Goal: Information Seeking & Learning: Check status

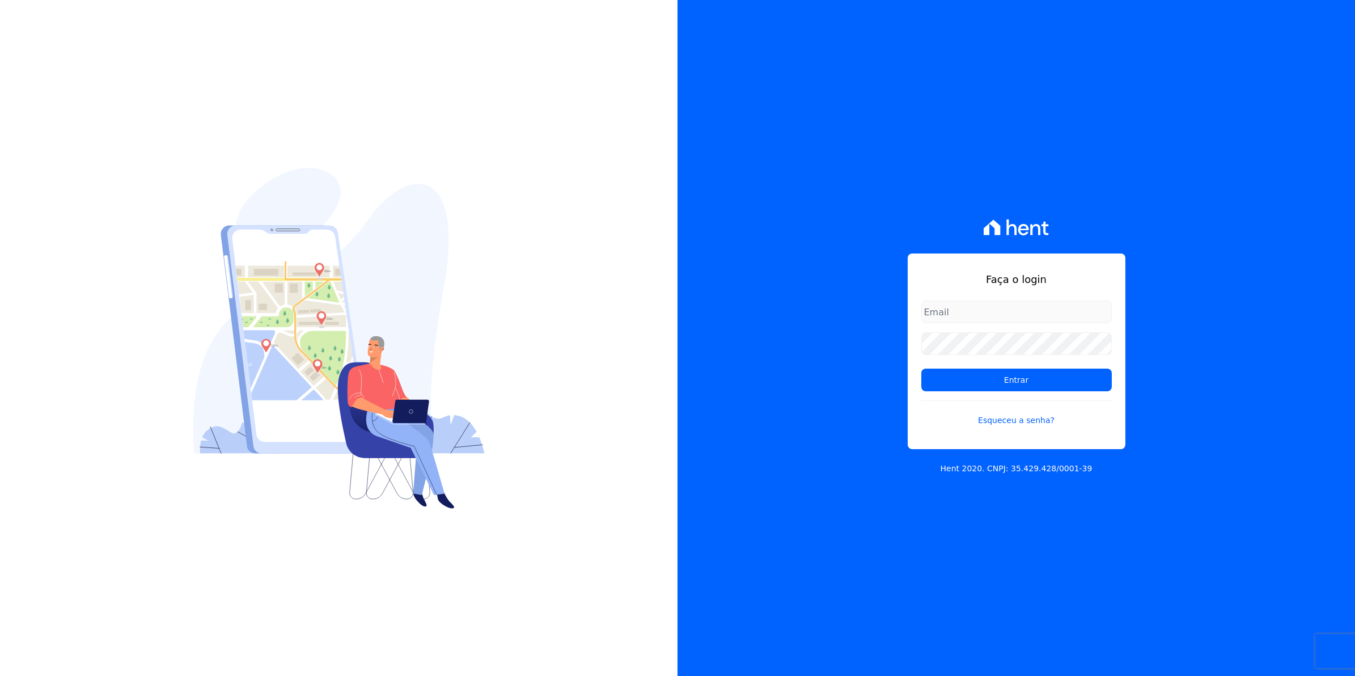
drag, startPoint x: 959, startPoint y: 313, endPoint x: 965, endPoint y: 318, distance: 6.8
click at [959, 313] on input "email" at bounding box center [1016, 312] width 191 height 23
type input "cobranca@munte.com.br"
click at [921, 369] on input "Entrar" at bounding box center [1016, 380] width 191 height 23
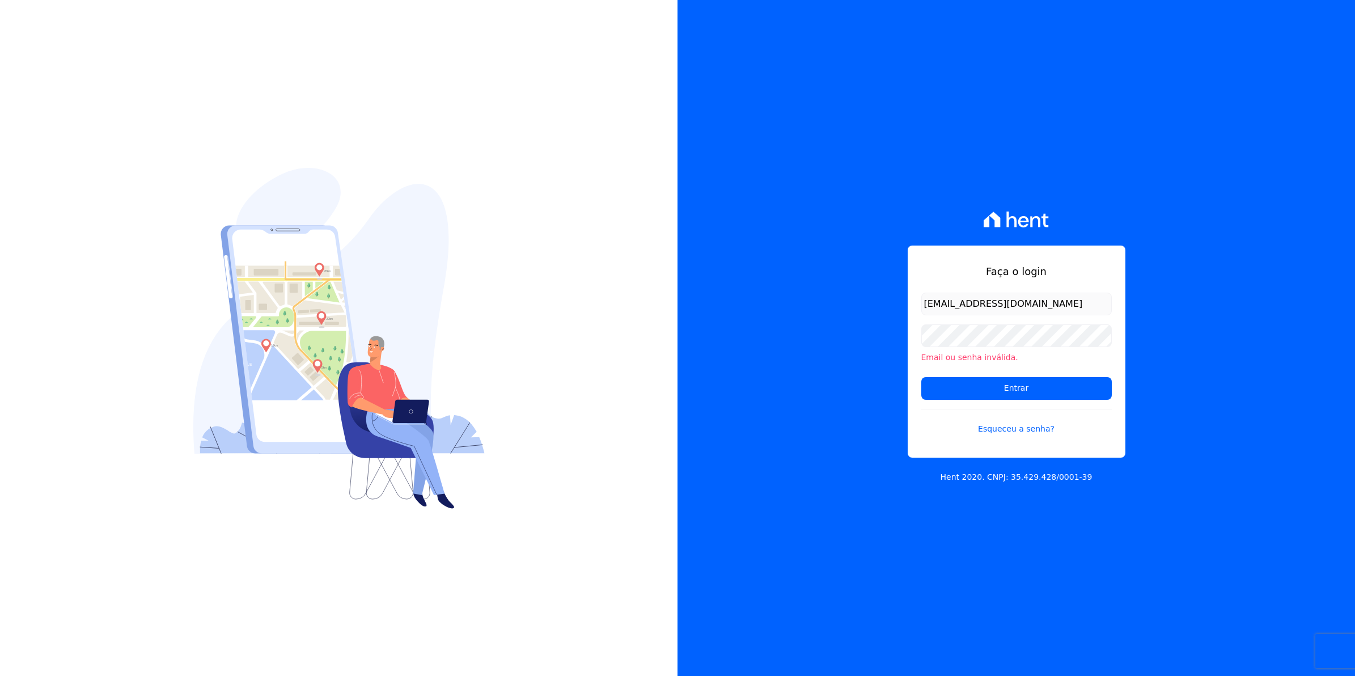
click at [921, 377] on input "Entrar" at bounding box center [1016, 388] width 191 height 23
type input "[EMAIL_ADDRESS][DOMAIN_NAME]"
type input "cobranca@munte.com.br"
click at [921, 377] on input "Entrar" at bounding box center [1016, 388] width 191 height 23
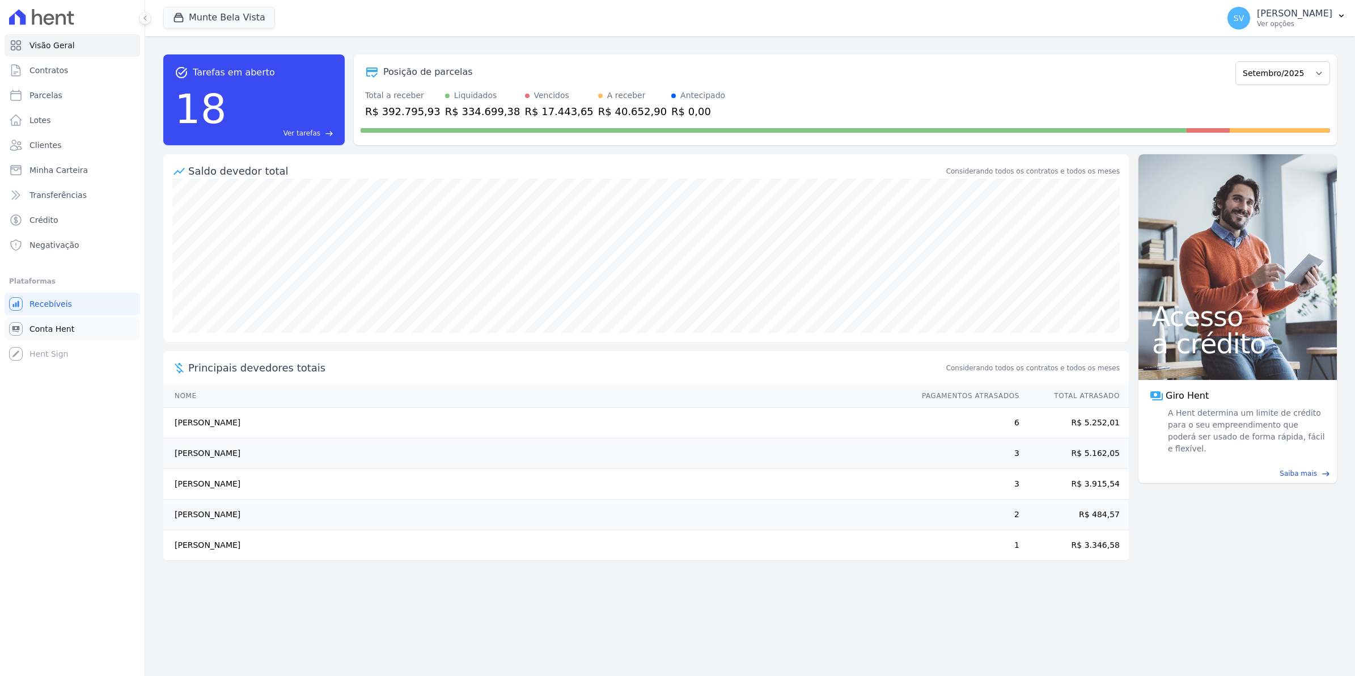
click at [61, 324] on span "Conta Hent" at bounding box center [51, 328] width 45 height 11
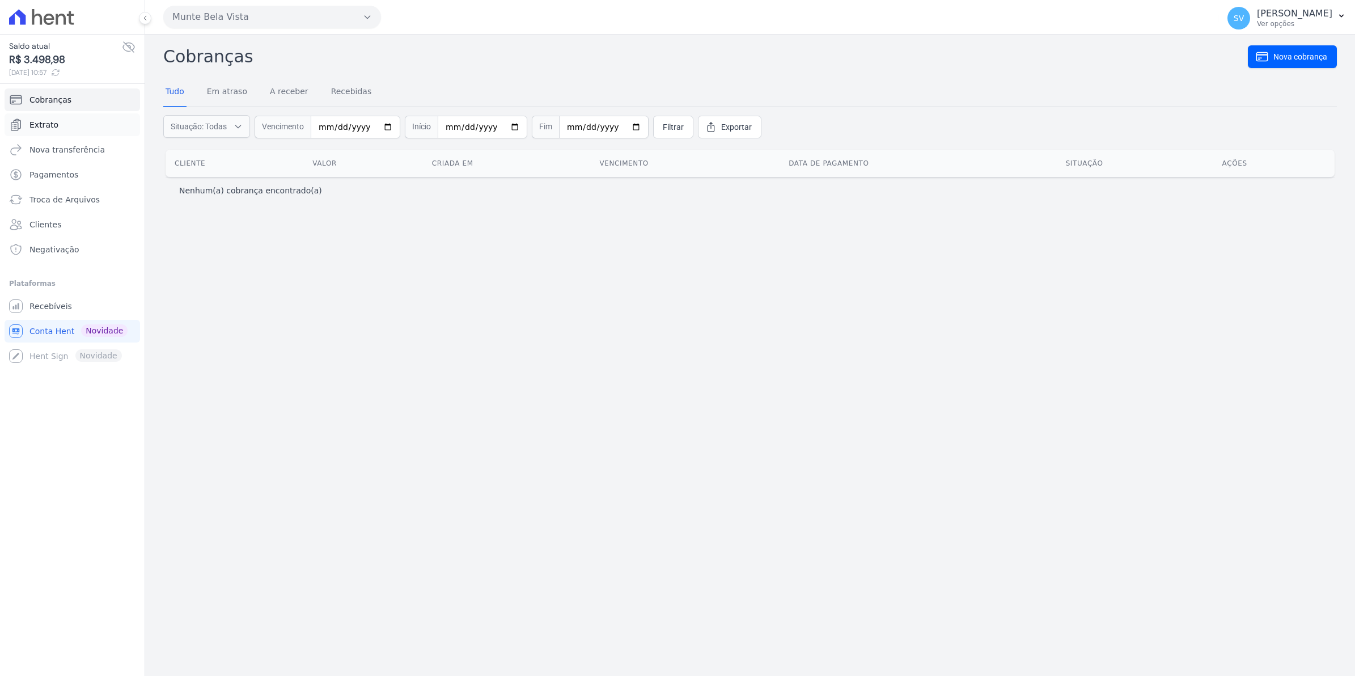
click at [61, 126] on link "Extrato" at bounding box center [73, 124] width 136 height 23
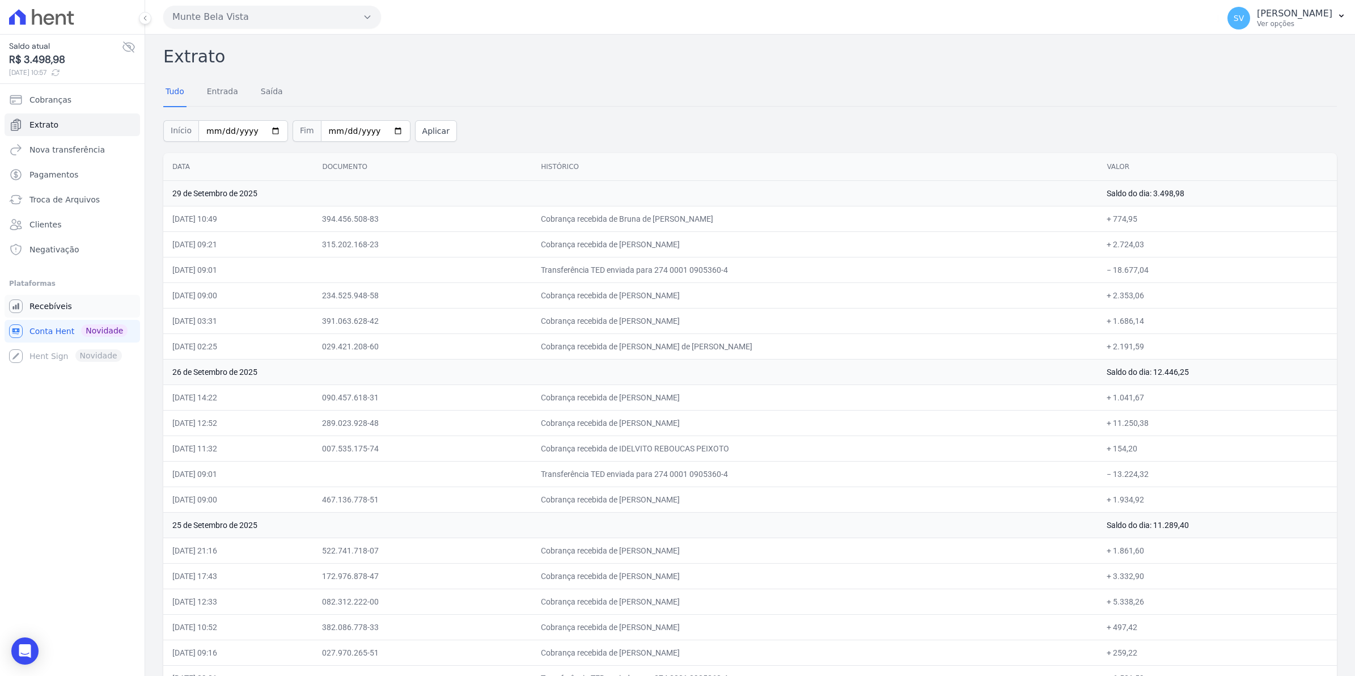
click at [64, 304] on span "Recebíveis" at bounding box center [50, 306] width 43 height 11
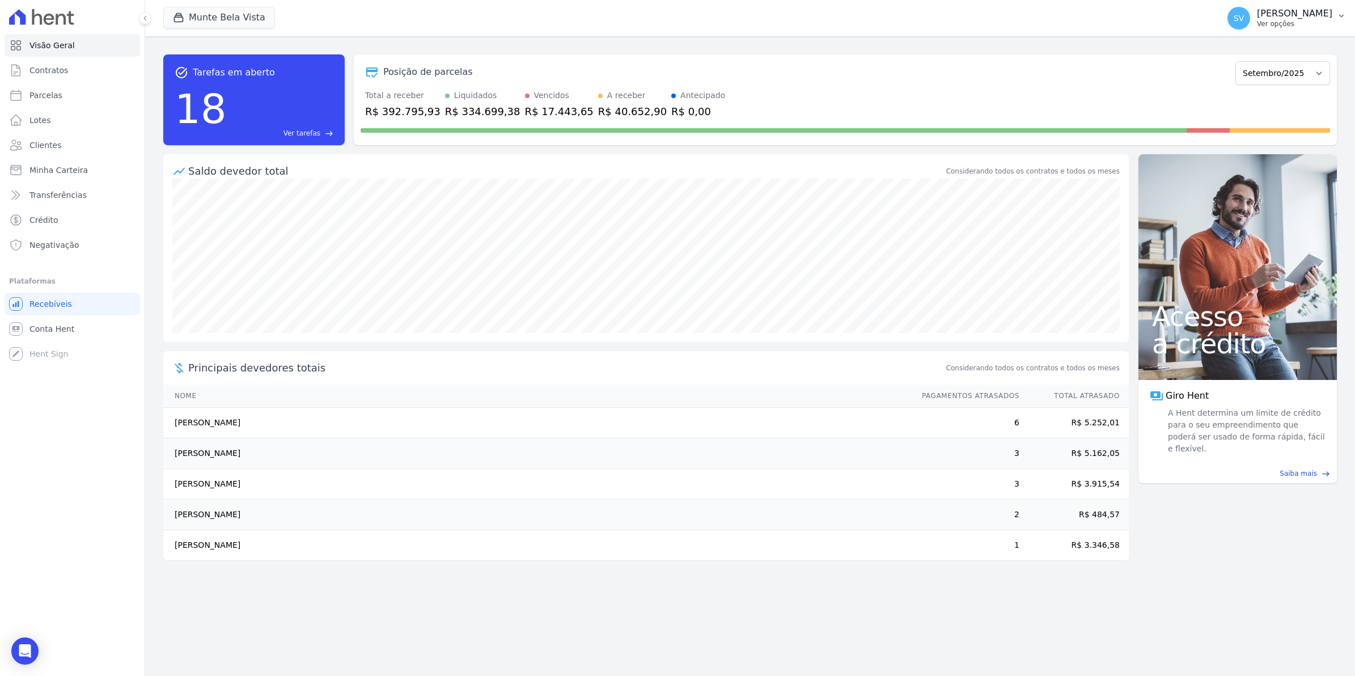
click at [1245, 24] on span "SV" at bounding box center [1239, 18] width 23 height 23
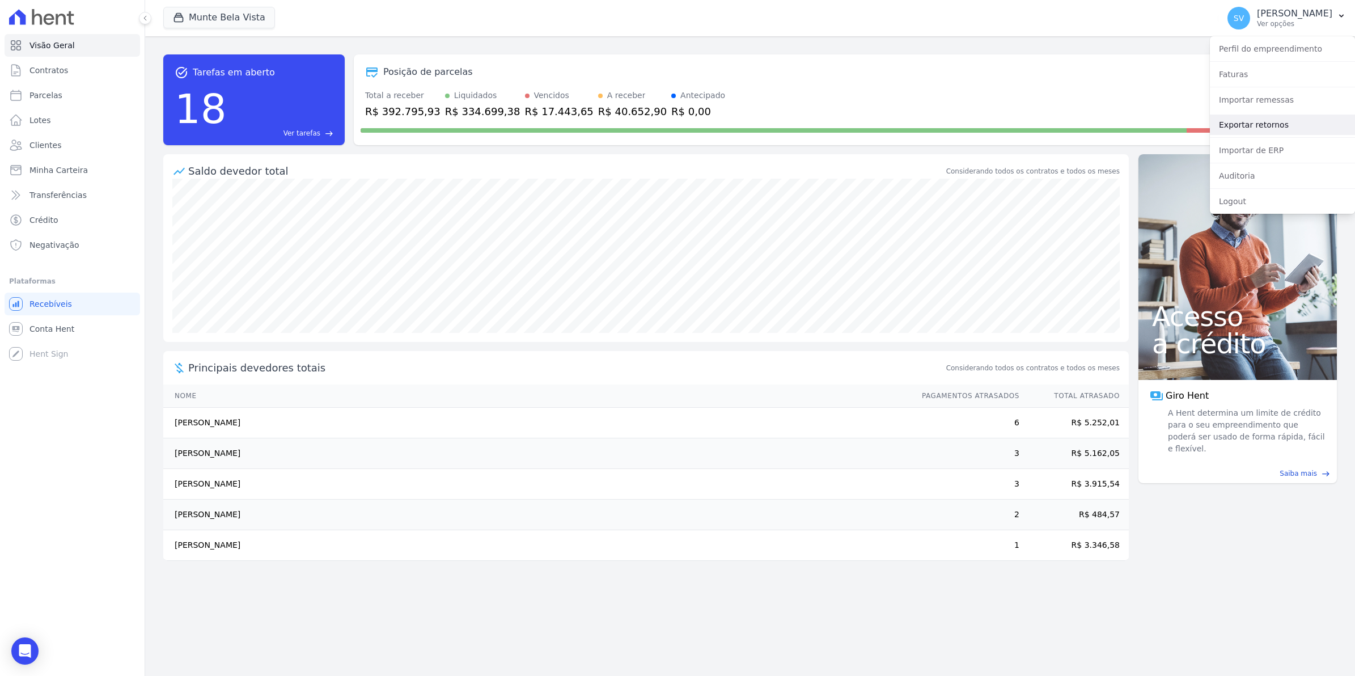
click at [1241, 122] on link "Exportar retornos" at bounding box center [1282, 125] width 145 height 20
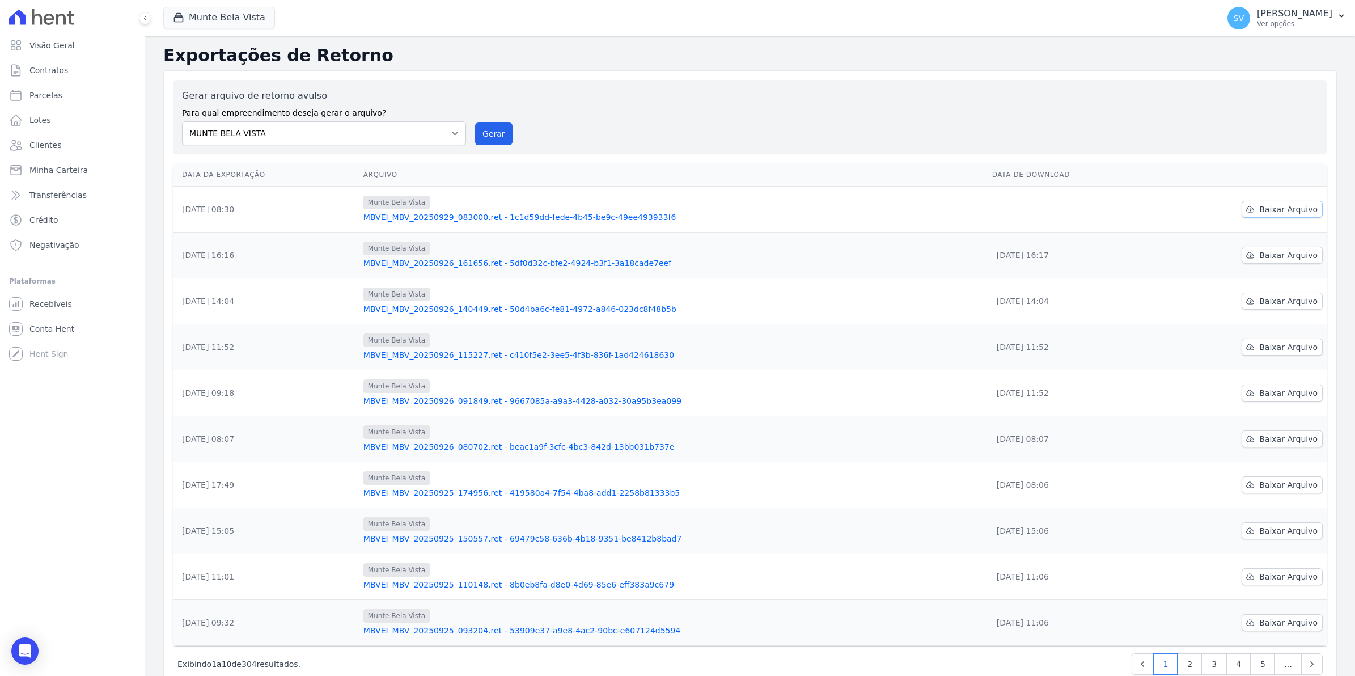
click at [1297, 208] on span "Baixar Arquivo" at bounding box center [1288, 209] width 58 height 11
drag, startPoint x: 495, startPoint y: 141, endPoint x: 753, endPoint y: 112, distance: 259.6
click at [495, 141] on button "Gerar" at bounding box center [493, 133] width 37 height 23
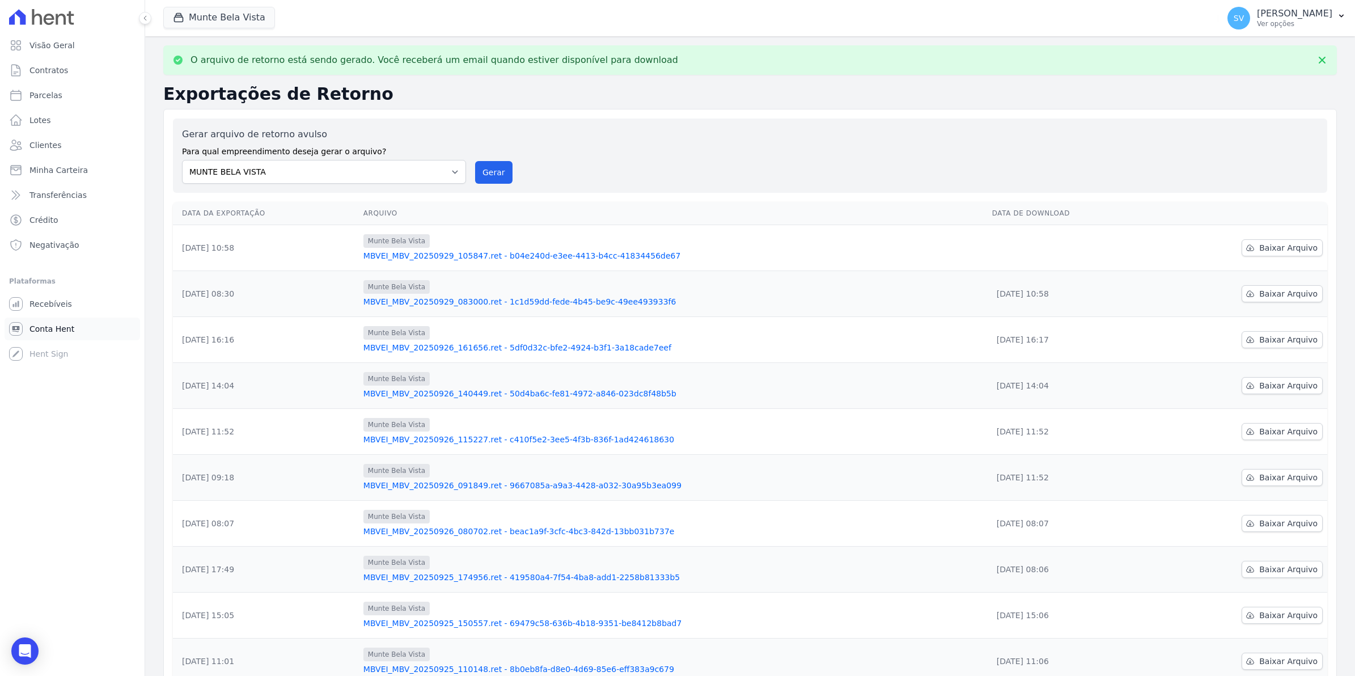
click at [57, 329] on span "Conta Hent" at bounding box center [51, 328] width 45 height 11
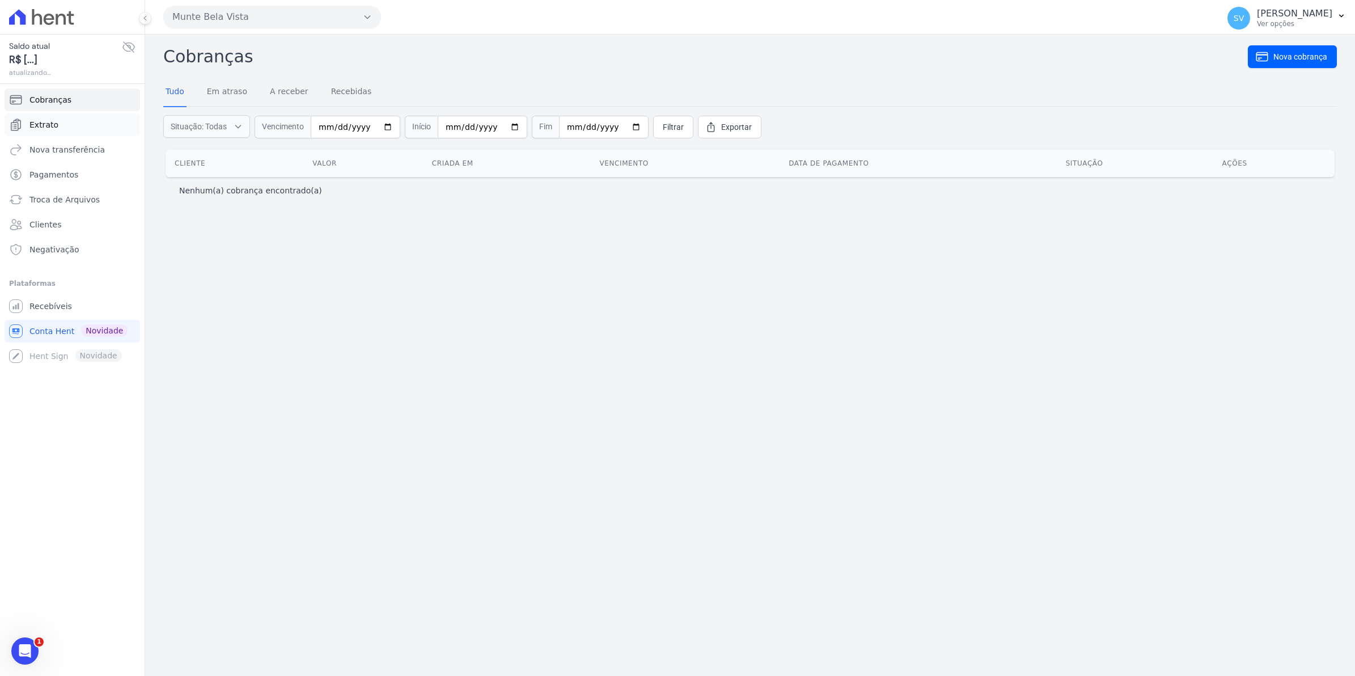
click at [49, 129] on span "Extrato" at bounding box center [43, 124] width 29 height 11
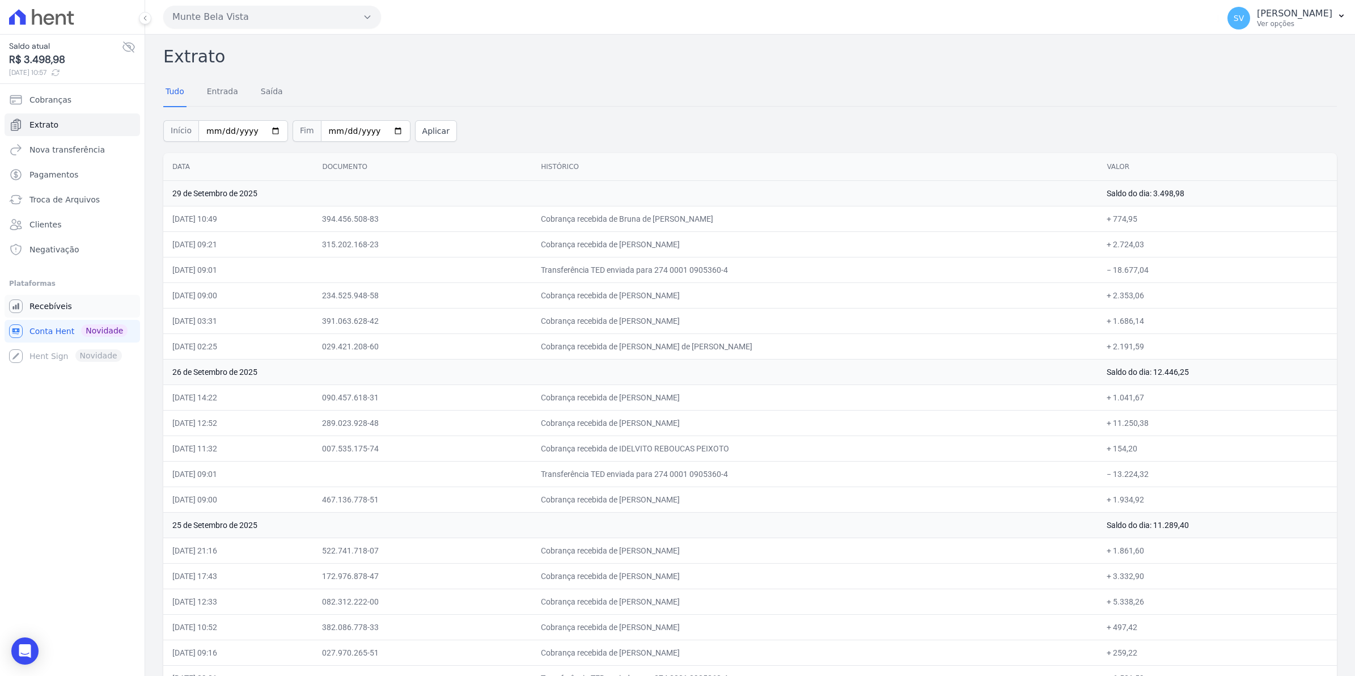
click at [51, 303] on span "Recebíveis" at bounding box center [50, 306] width 43 height 11
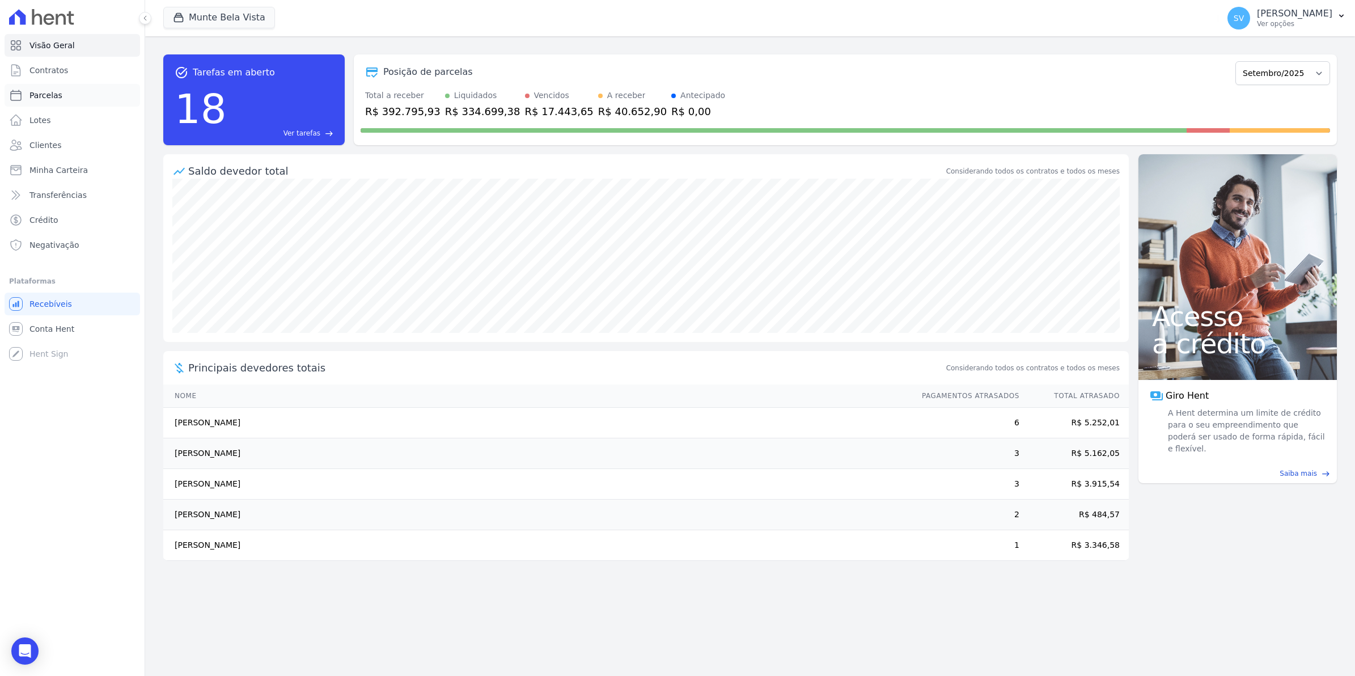
click at [55, 95] on span "Parcelas" at bounding box center [45, 95] width 33 height 11
select select
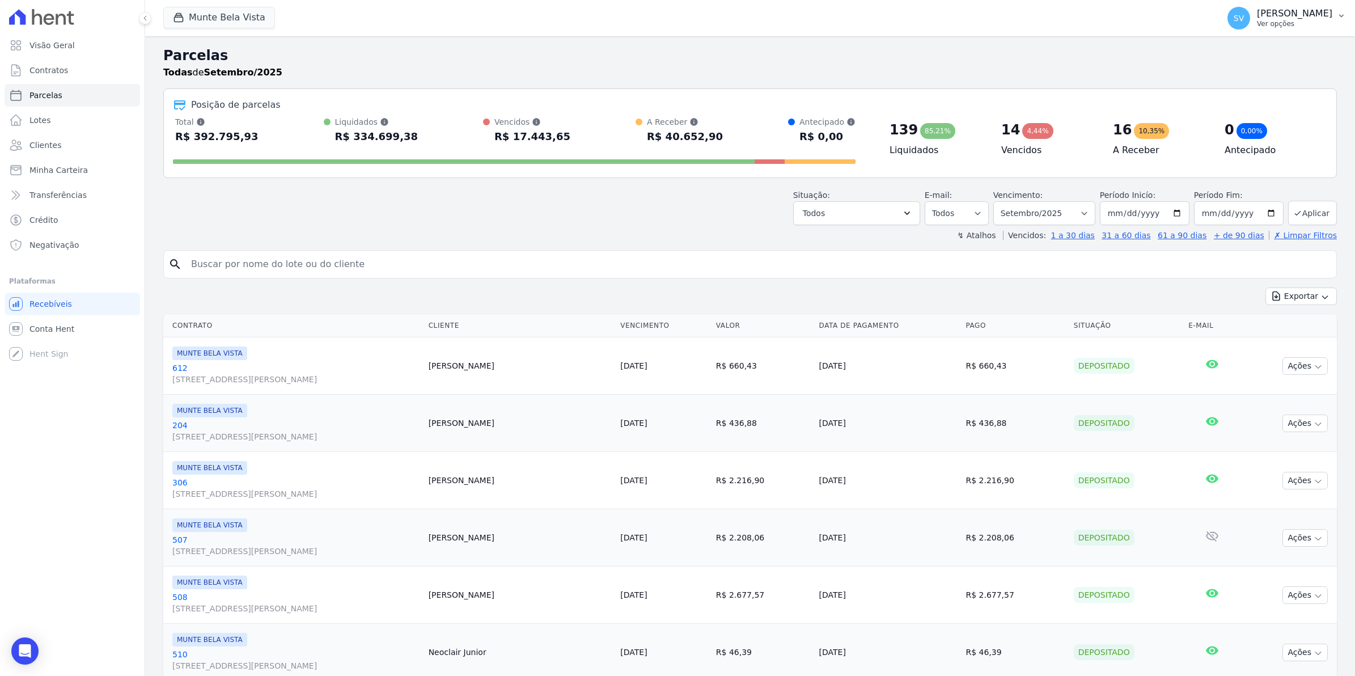
click at [1244, 21] on span "SV" at bounding box center [1239, 18] width 10 height 8
click at [1236, 128] on link "Exportar retornos" at bounding box center [1282, 125] width 145 height 20
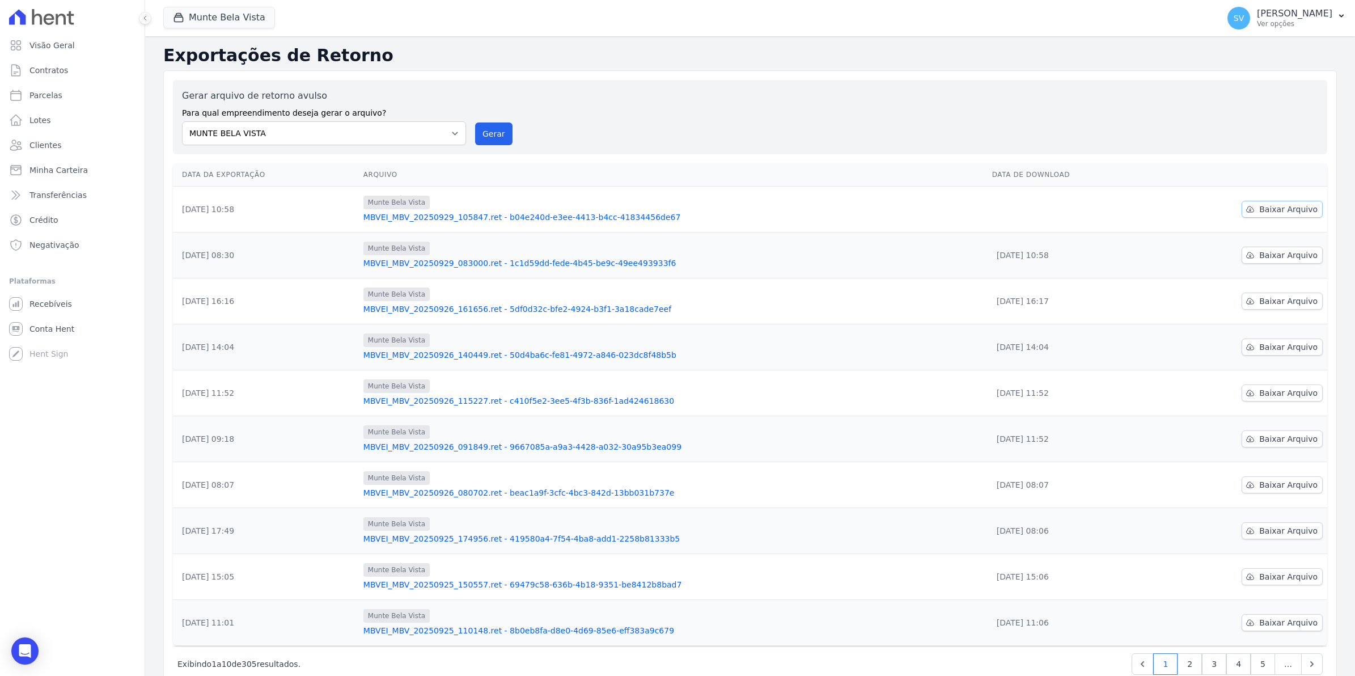
click at [1269, 208] on span "Baixar Arquivo" at bounding box center [1288, 209] width 58 height 11
click at [24, 304] on link "Recebíveis" at bounding box center [73, 304] width 136 height 23
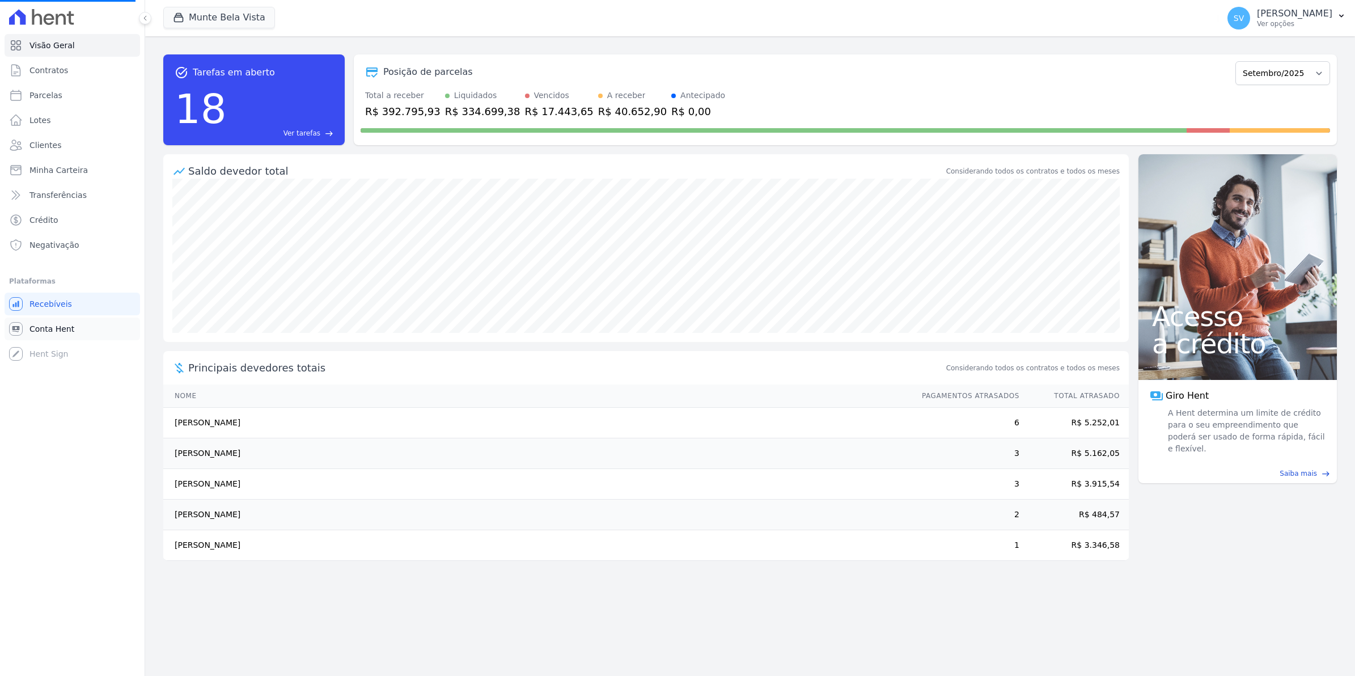
click at [24, 331] on link "Conta Hent" at bounding box center [73, 329] width 136 height 23
click at [50, 96] on span "Parcelas" at bounding box center [45, 95] width 33 height 11
select select
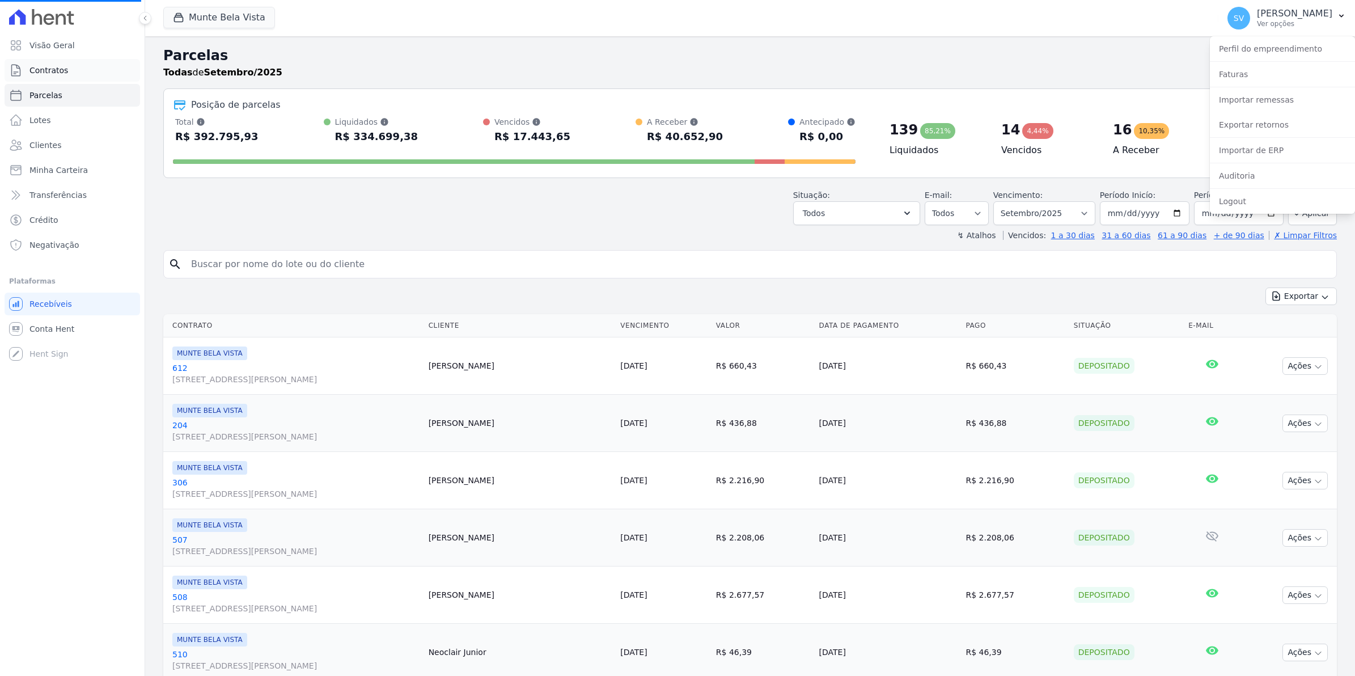
click at [49, 78] on link "Contratos" at bounding box center [73, 70] width 136 height 23
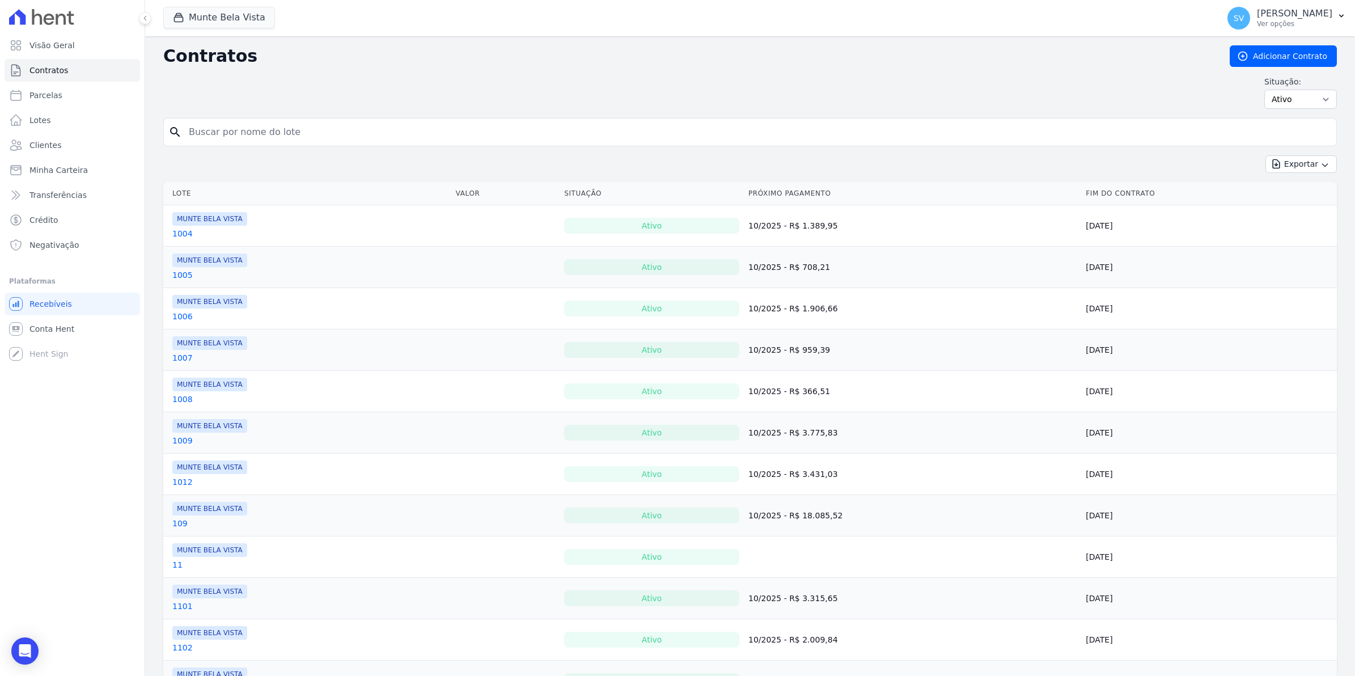
select select
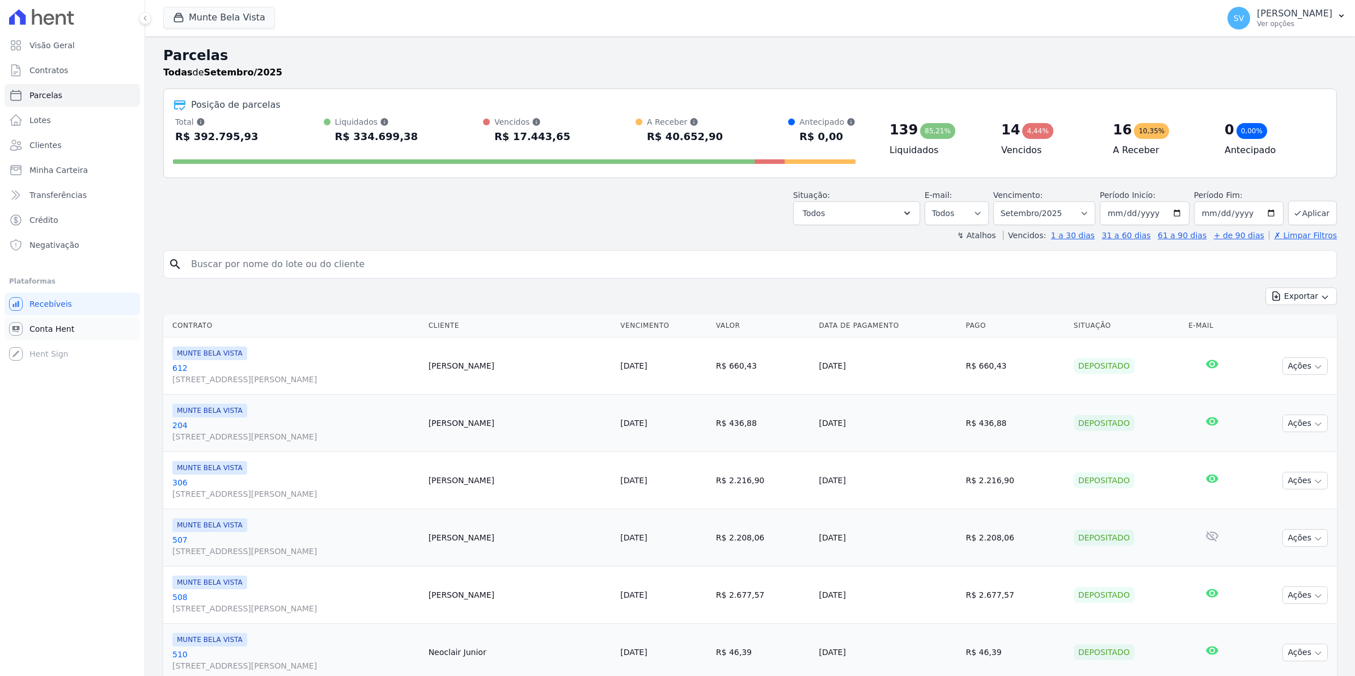
click at [49, 328] on span "Conta Hent" at bounding box center [51, 328] width 45 height 11
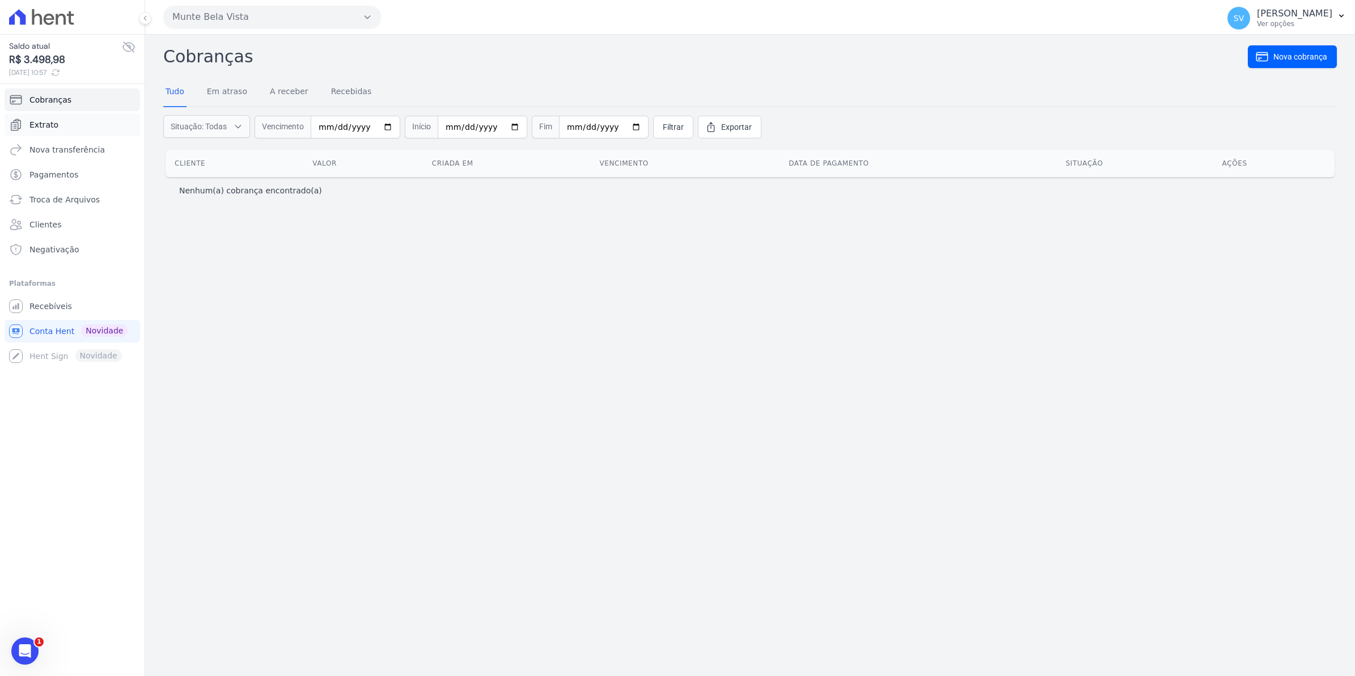
click at [56, 122] on link "Extrato" at bounding box center [73, 124] width 136 height 23
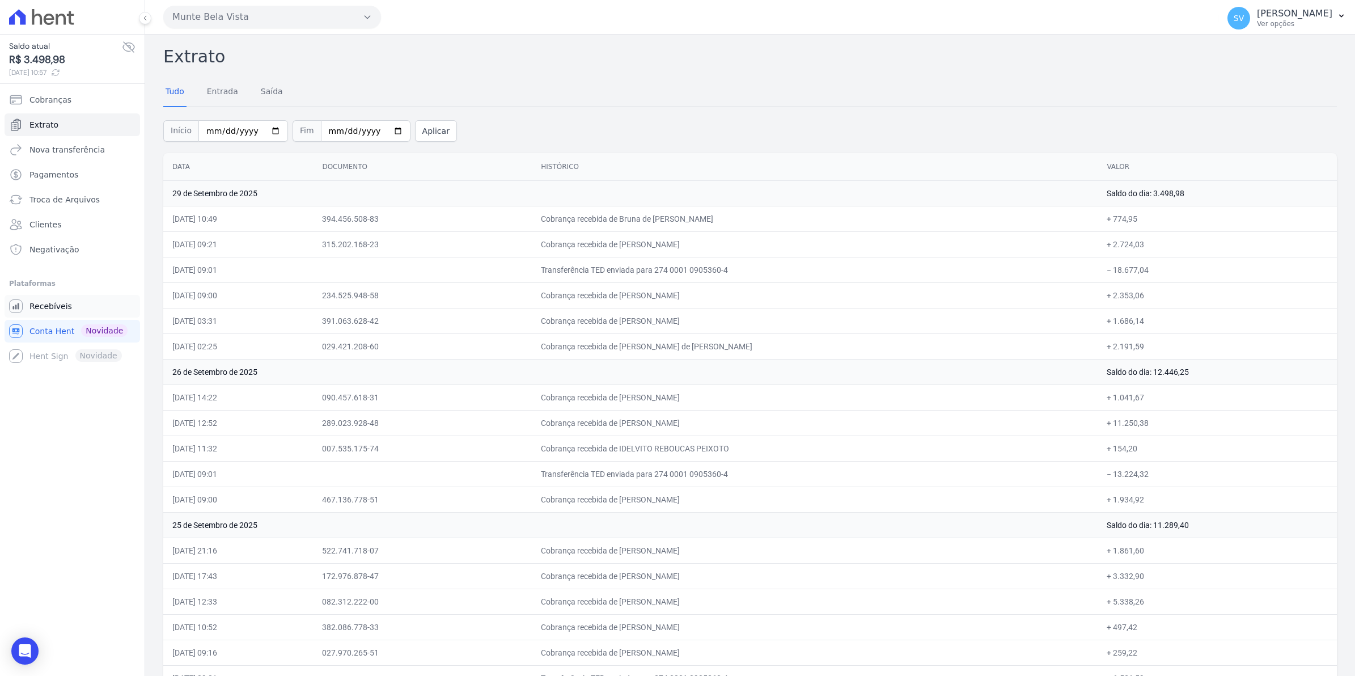
click at [48, 307] on span "Recebíveis" at bounding box center [50, 306] width 43 height 11
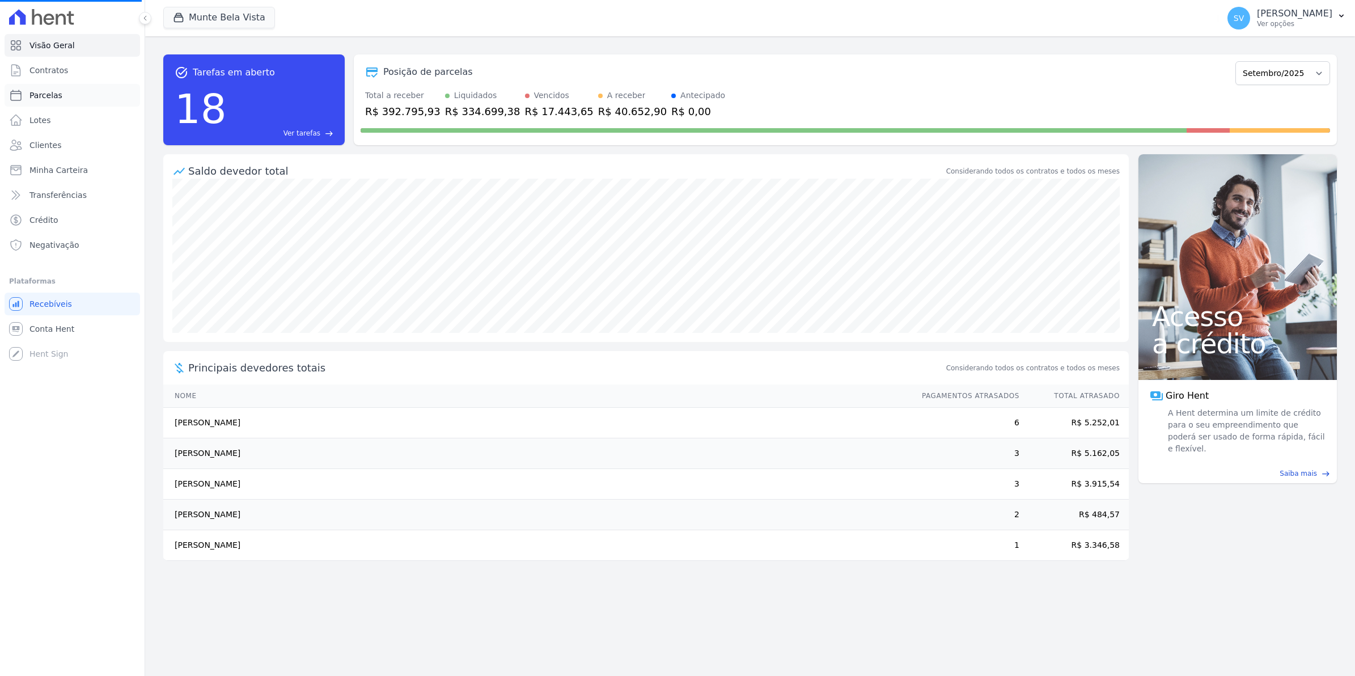
click at [54, 96] on span "Parcelas" at bounding box center [45, 95] width 33 height 11
select select
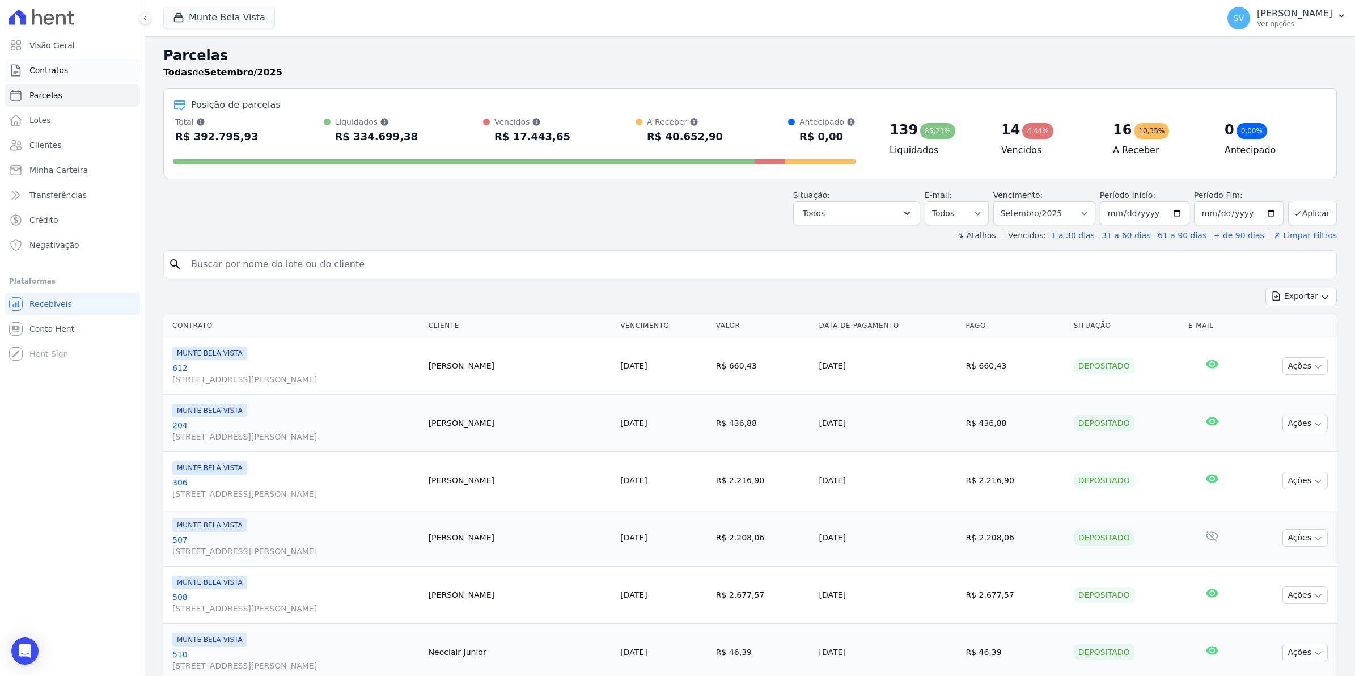
click at [60, 64] on link "Contratos" at bounding box center [73, 70] width 136 height 23
select select
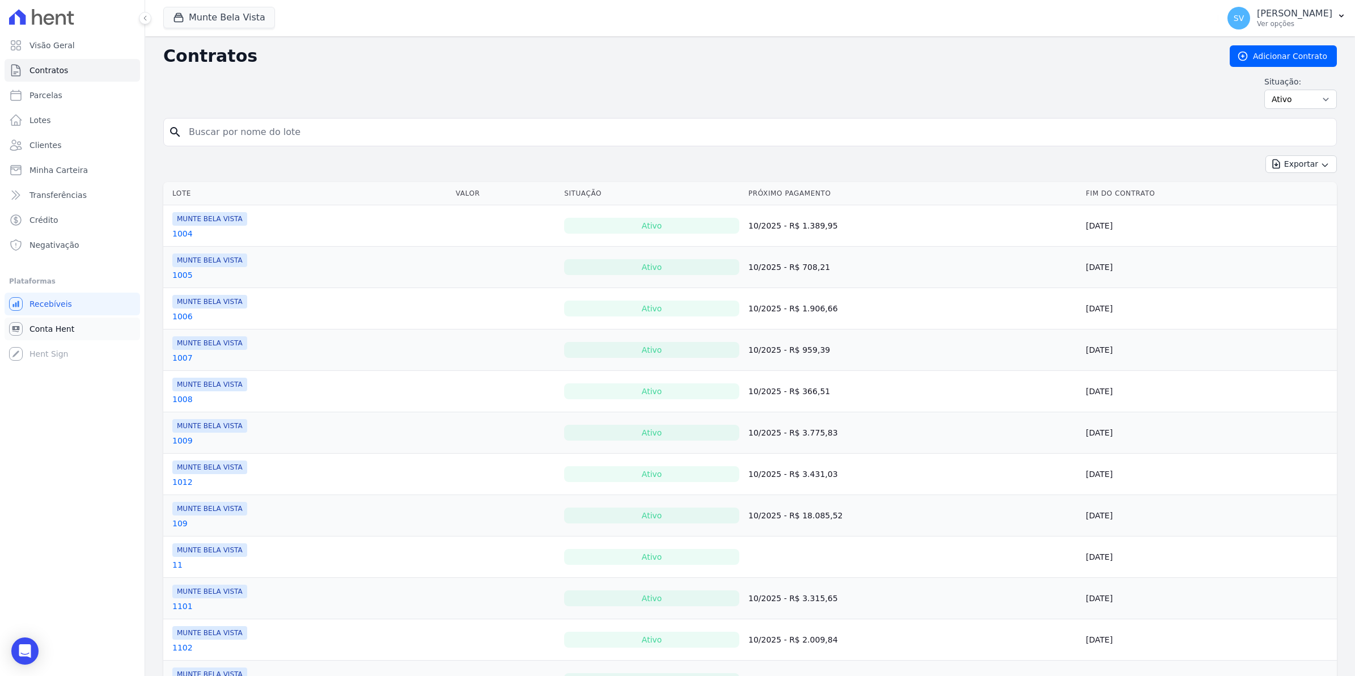
click at [35, 336] on link "Conta Hent" at bounding box center [73, 329] width 136 height 23
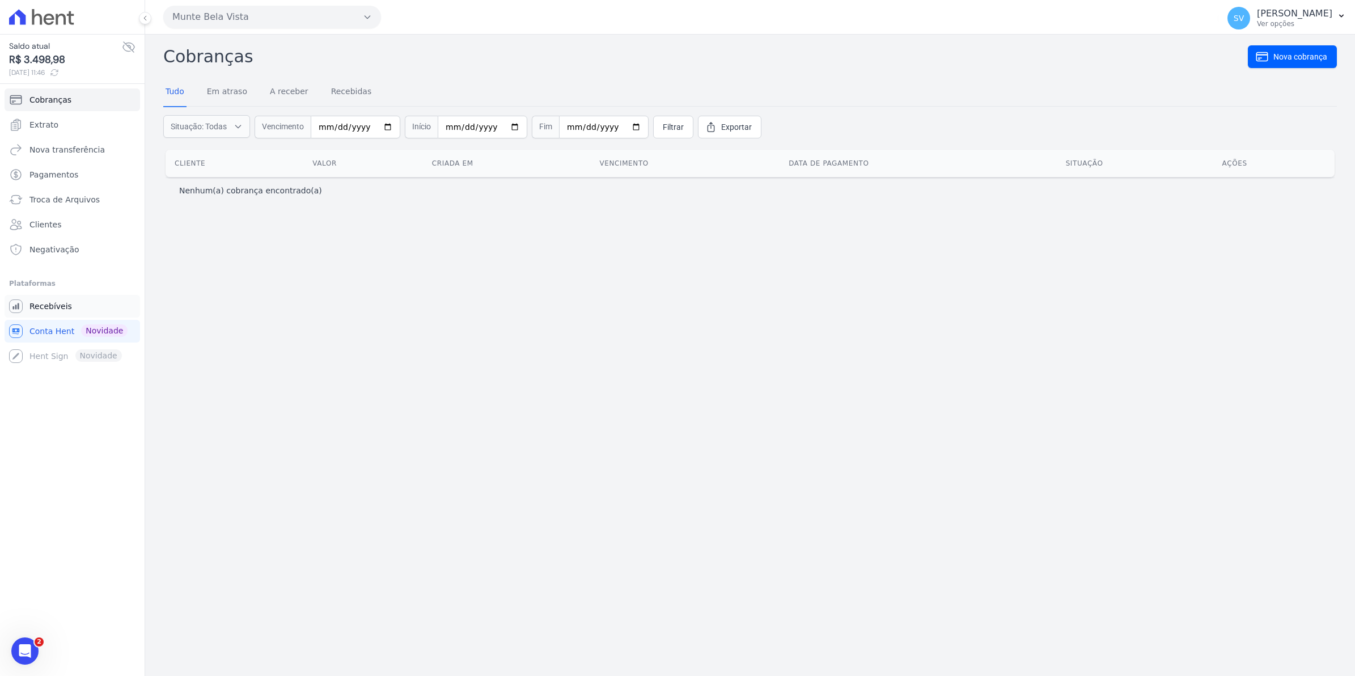
click at [36, 306] on span "Recebíveis" at bounding box center [50, 306] width 43 height 11
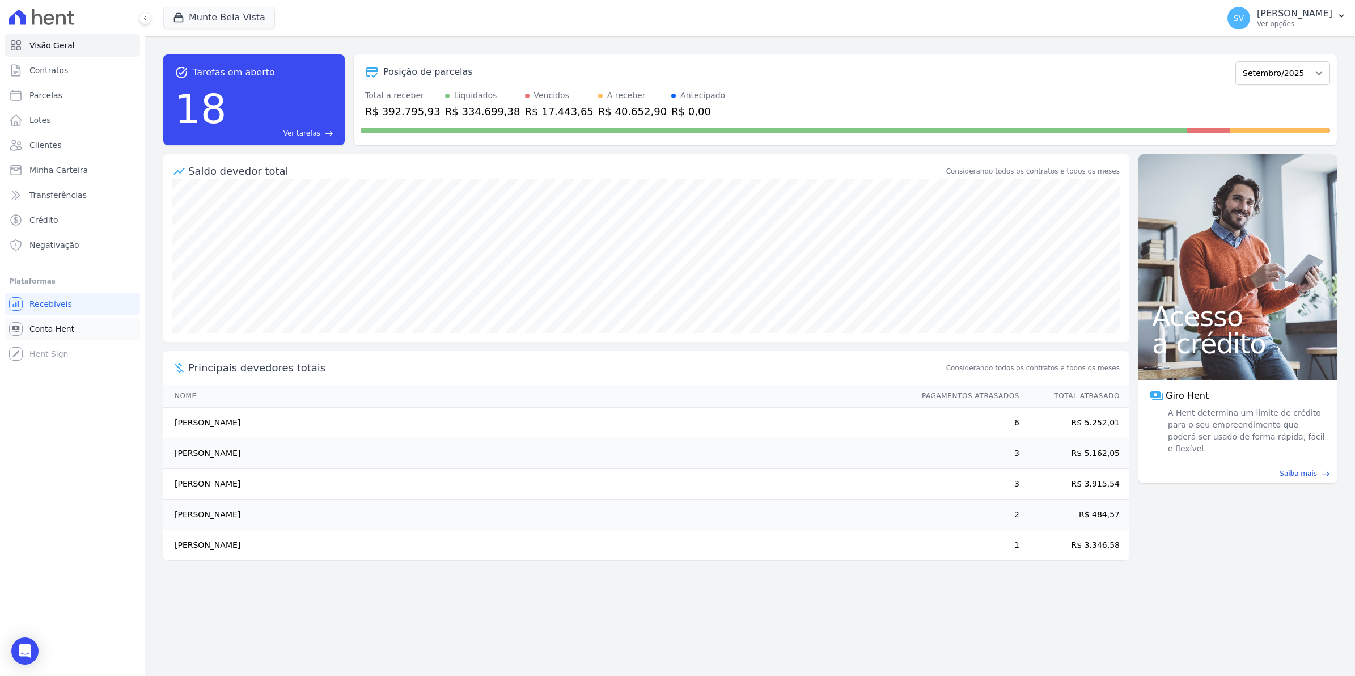
click at [44, 329] on span "Conta Hent" at bounding box center [51, 328] width 45 height 11
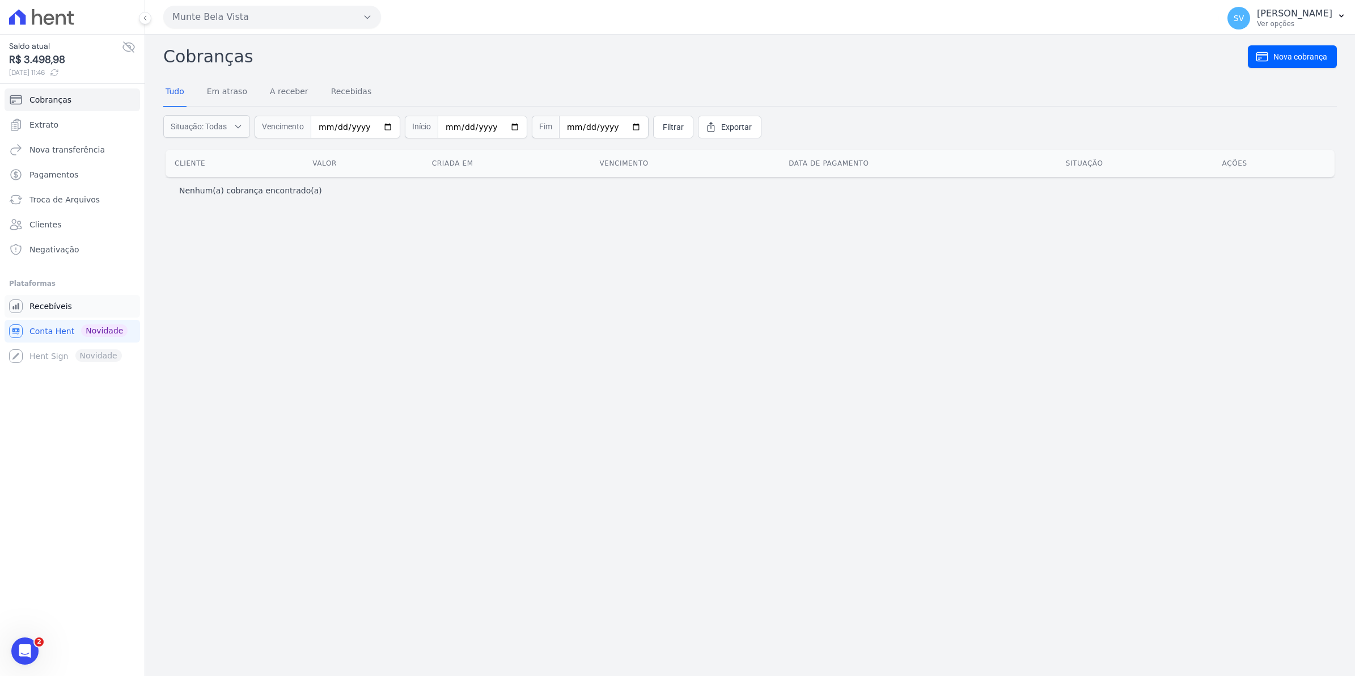
click at [49, 304] on span "Recebíveis" at bounding box center [50, 306] width 43 height 11
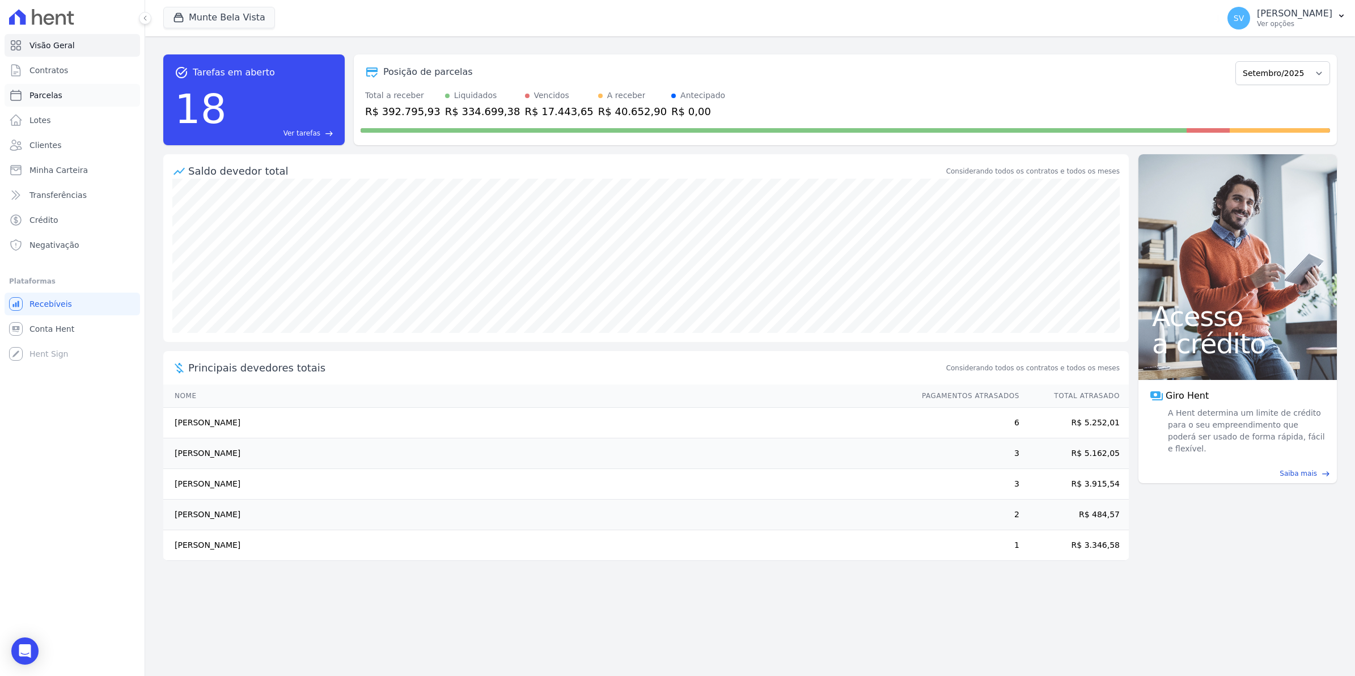
click at [35, 90] on span "Parcelas" at bounding box center [45, 95] width 33 height 11
select select
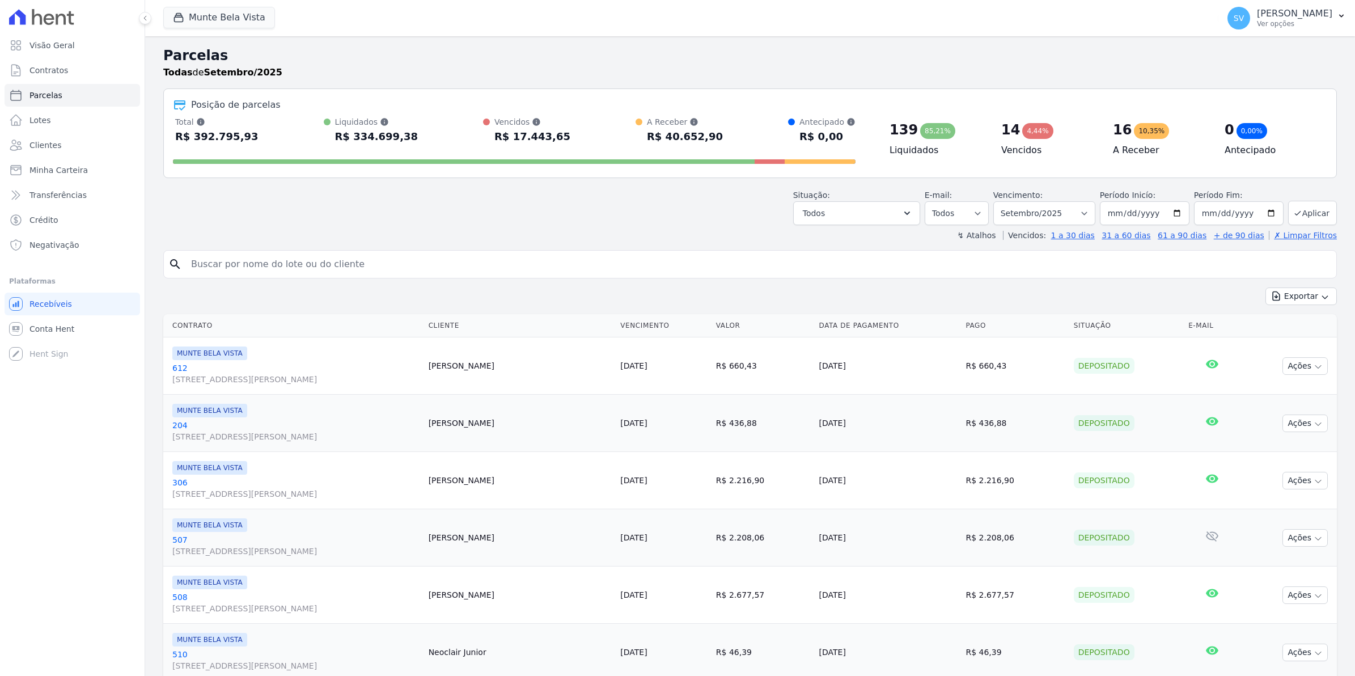
select select
click at [35, 75] on span "Contratos" at bounding box center [48, 70] width 39 height 11
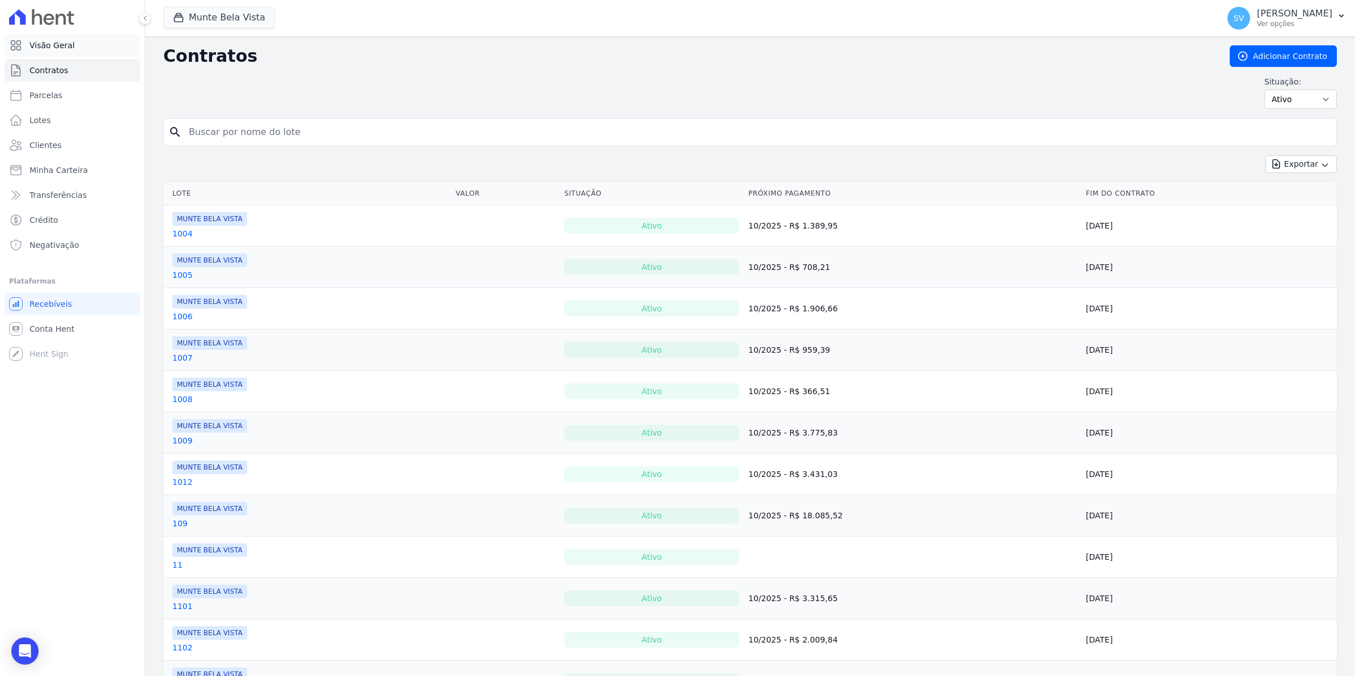
click at [50, 43] on span "Visão Geral" at bounding box center [51, 45] width 45 height 11
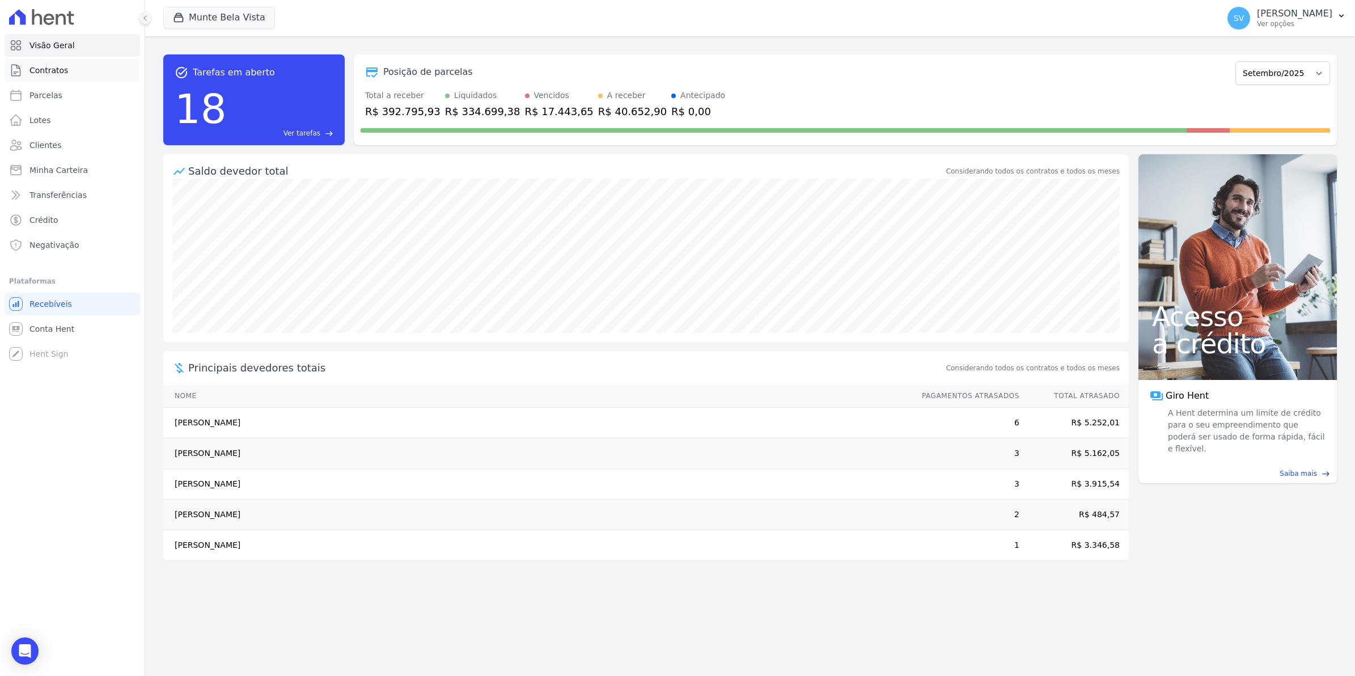
click at [49, 73] on span "Contratos" at bounding box center [48, 70] width 39 height 11
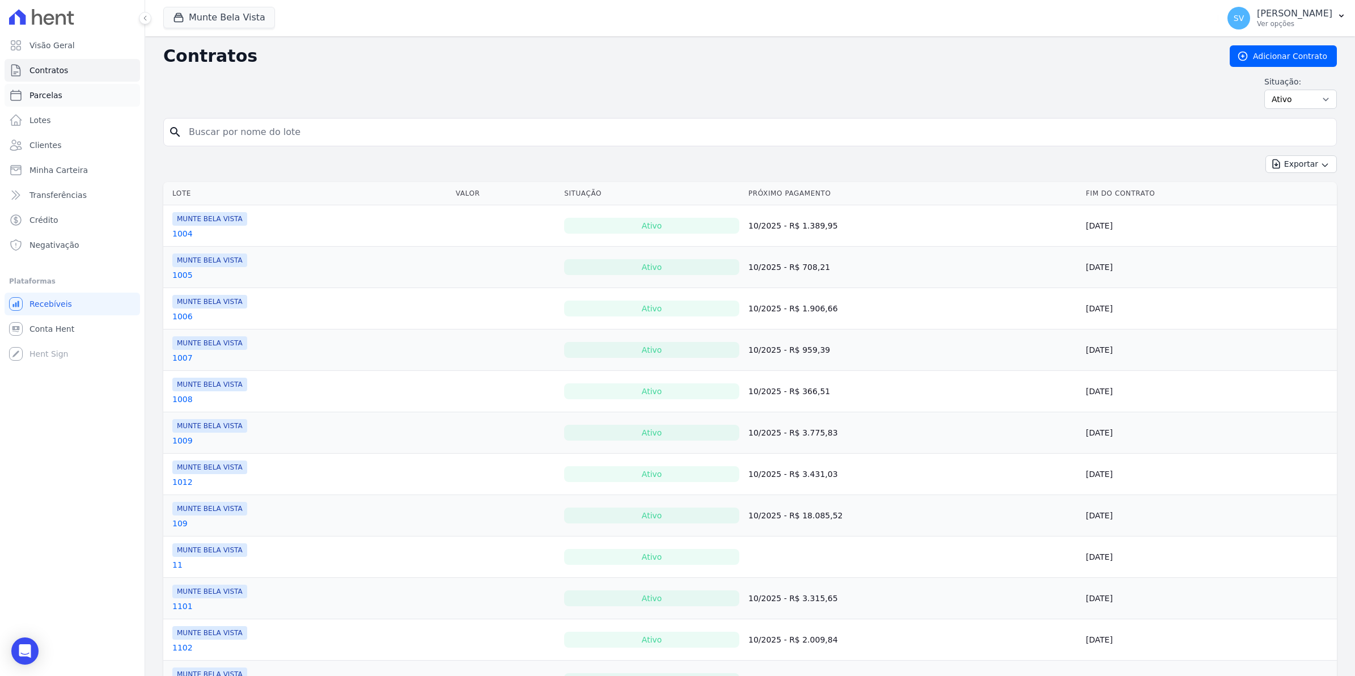
click at [47, 100] on span "Parcelas" at bounding box center [45, 95] width 33 height 11
select select
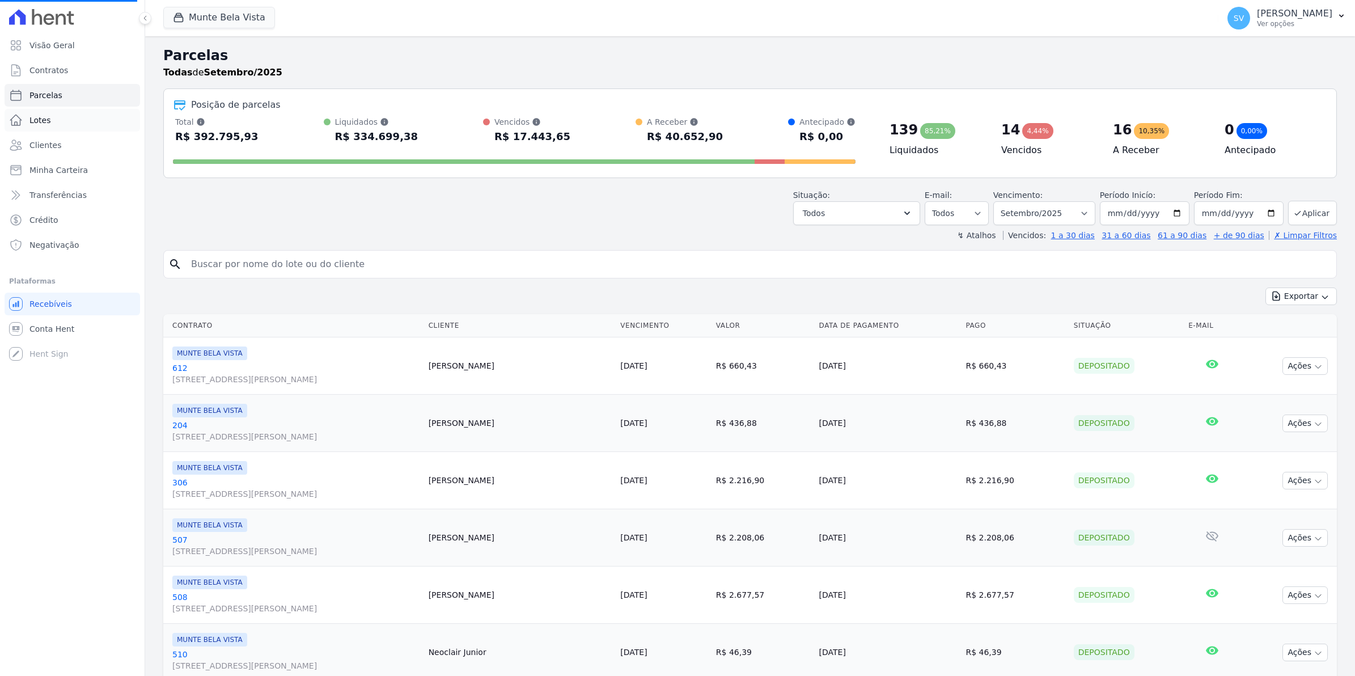
select select
click at [54, 145] on span "Clientes" at bounding box center [45, 144] width 32 height 11
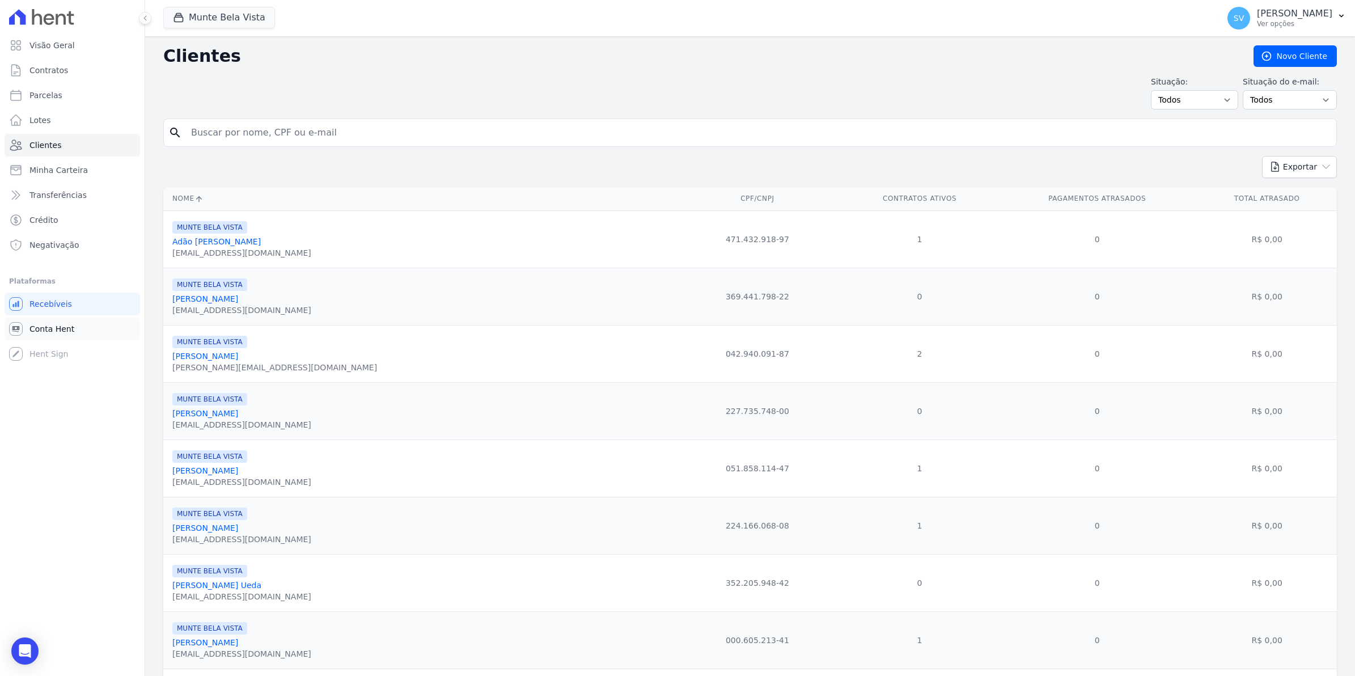
click at [29, 329] on span "Conta Hent" at bounding box center [51, 328] width 45 height 11
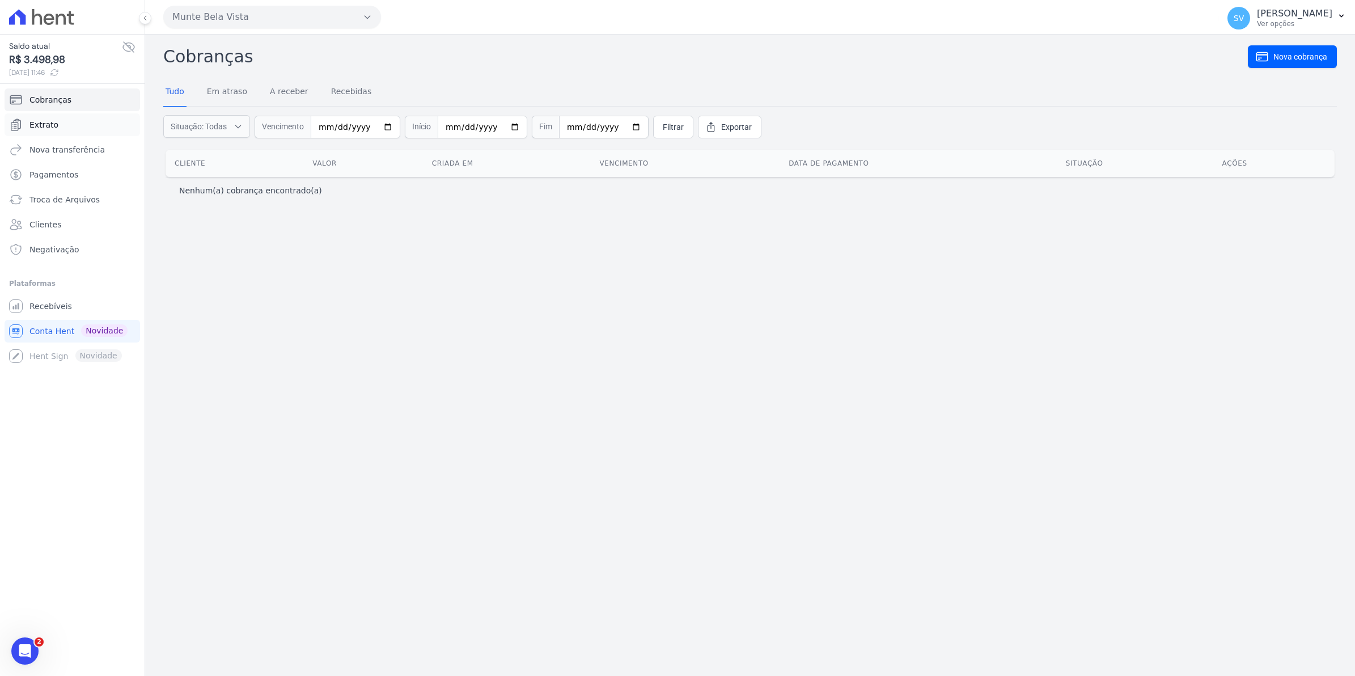
click at [44, 124] on span "Extrato" at bounding box center [43, 124] width 29 height 11
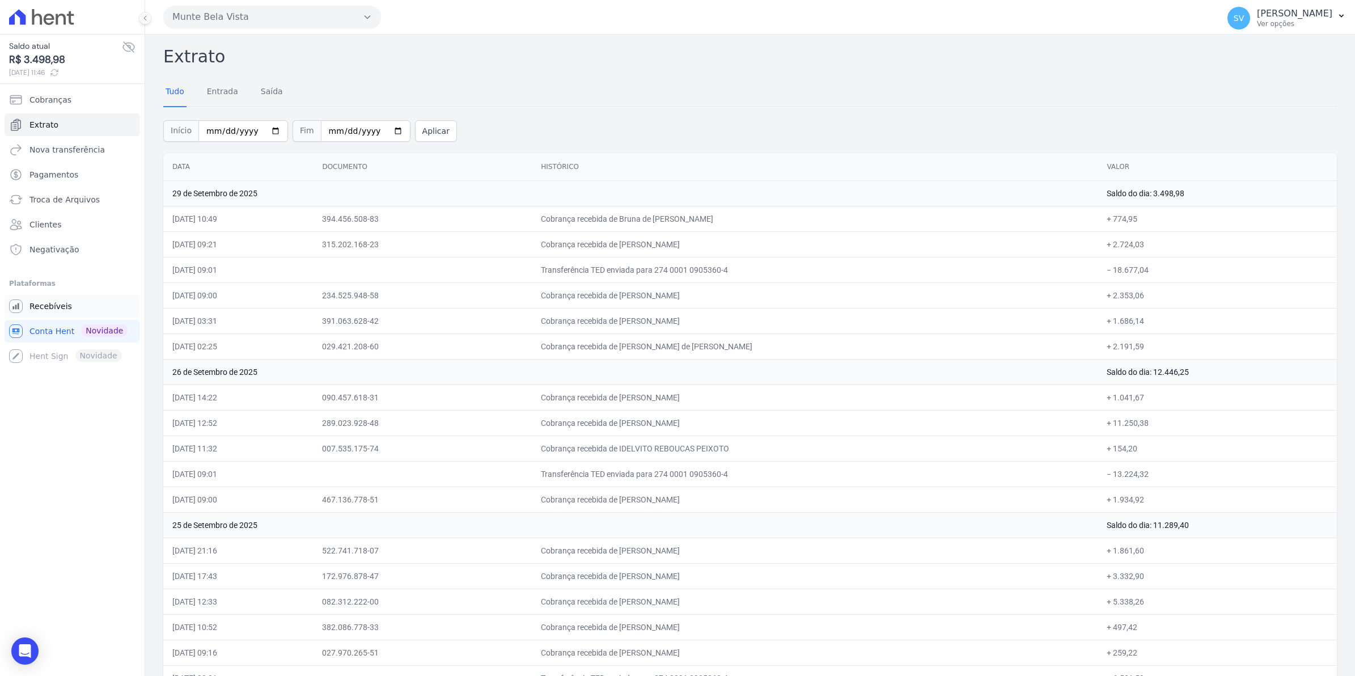
click at [44, 312] on span "Recebíveis" at bounding box center [50, 306] width 43 height 11
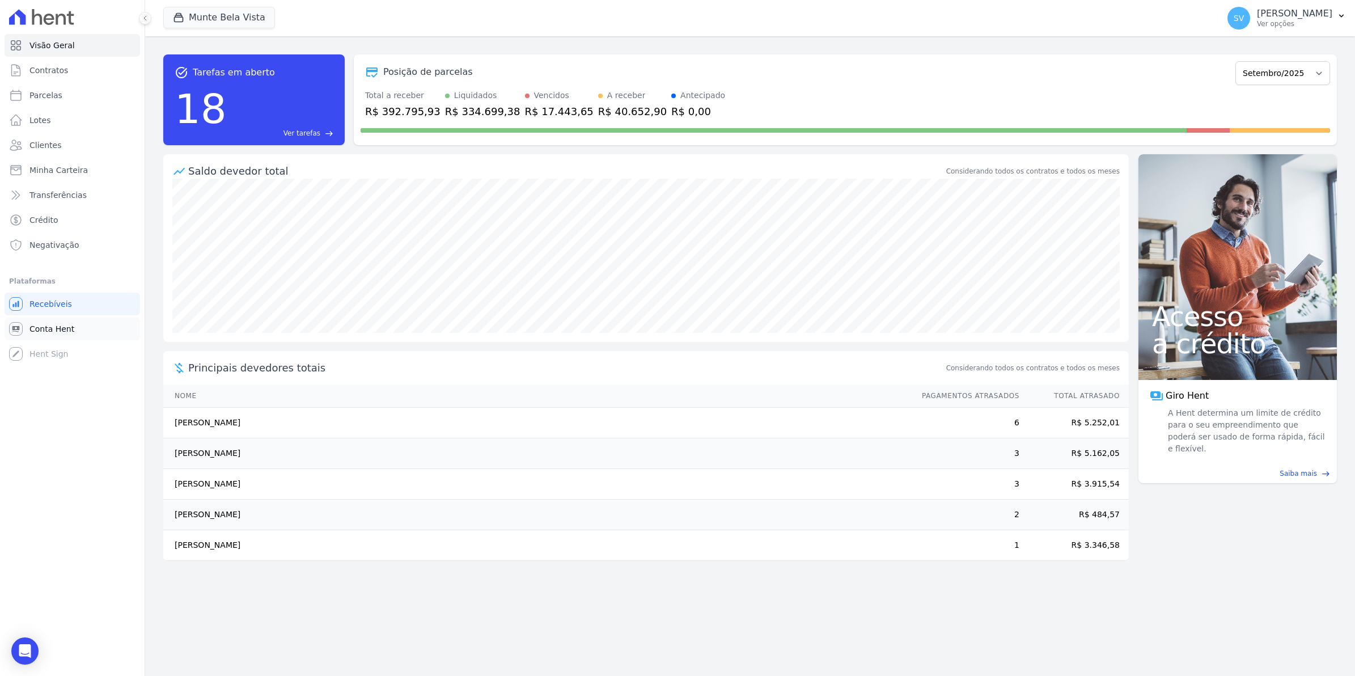
click at [40, 325] on span "Conta Hent" at bounding box center [51, 328] width 45 height 11
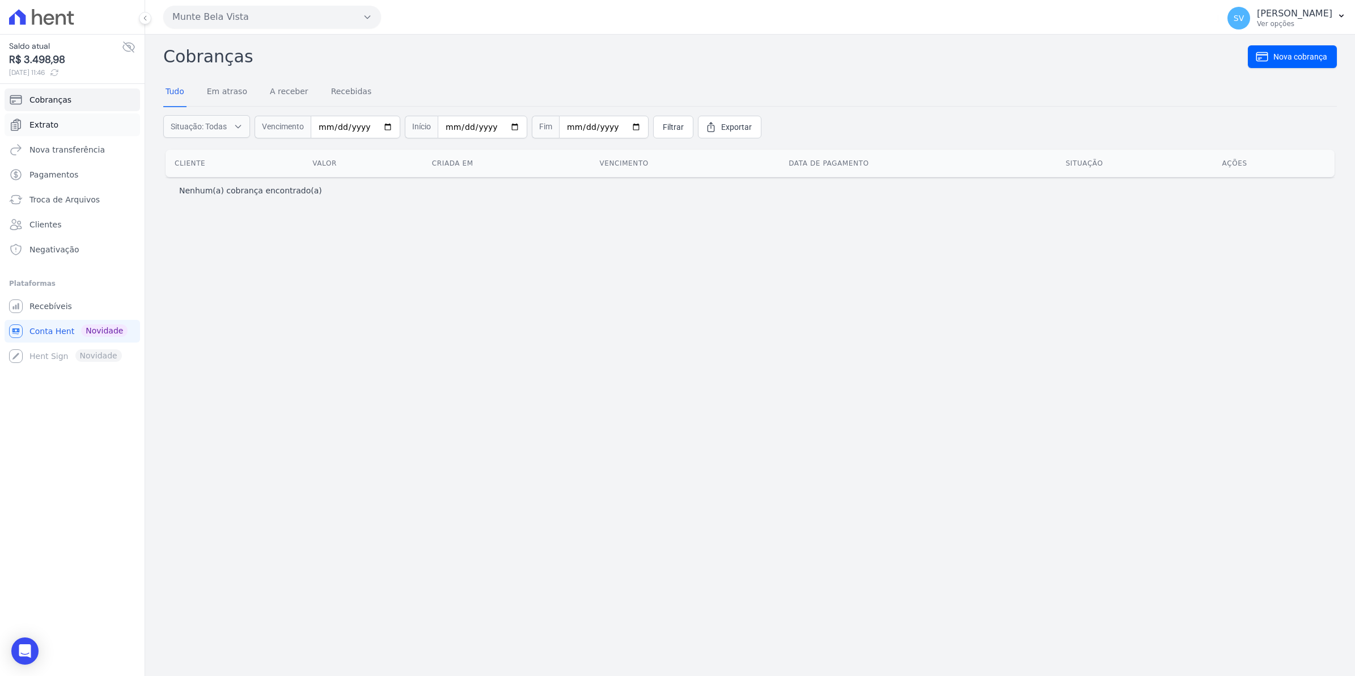
click at [43, 122] on span "Extrato" at bounding box center [43, 124] width 29 height 11
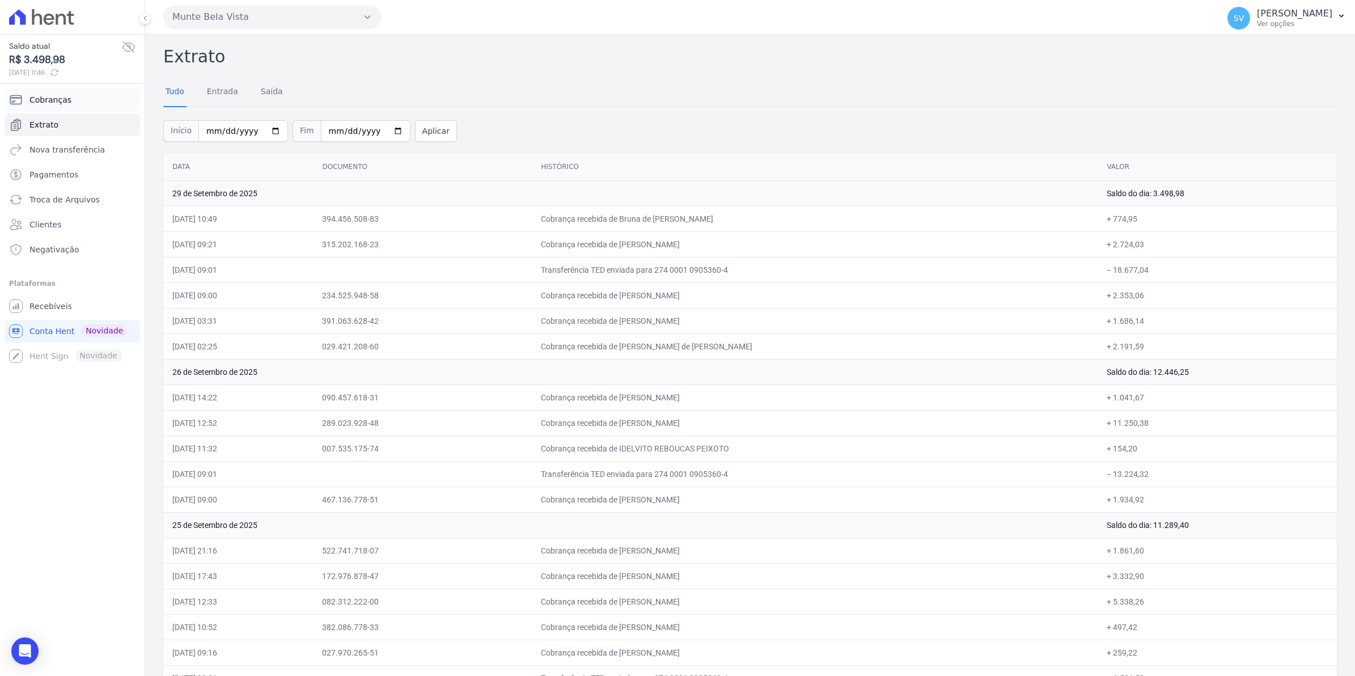
click at [66, 101] on span "Cobranças" at bounding box center [50, 99] width 42 height 11
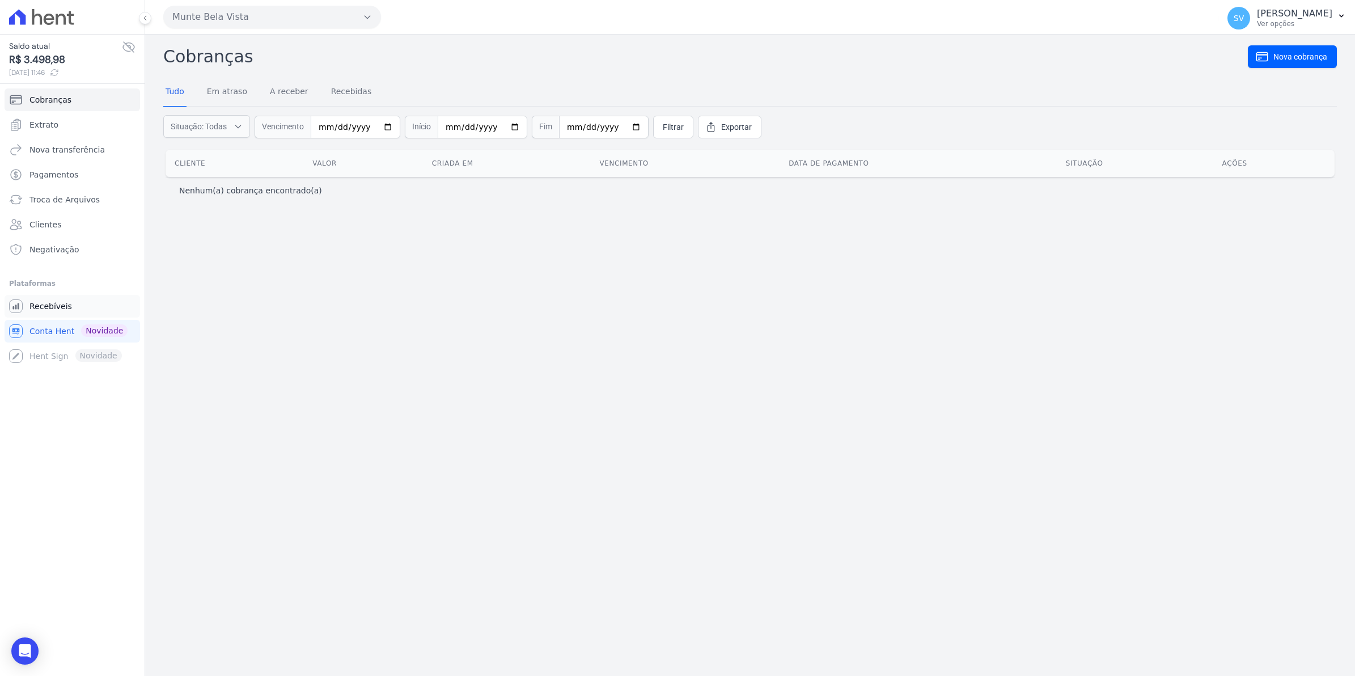
click at [26, 311] on link "Recebíveis" at bounding box center [73, 306] width 136 height 23
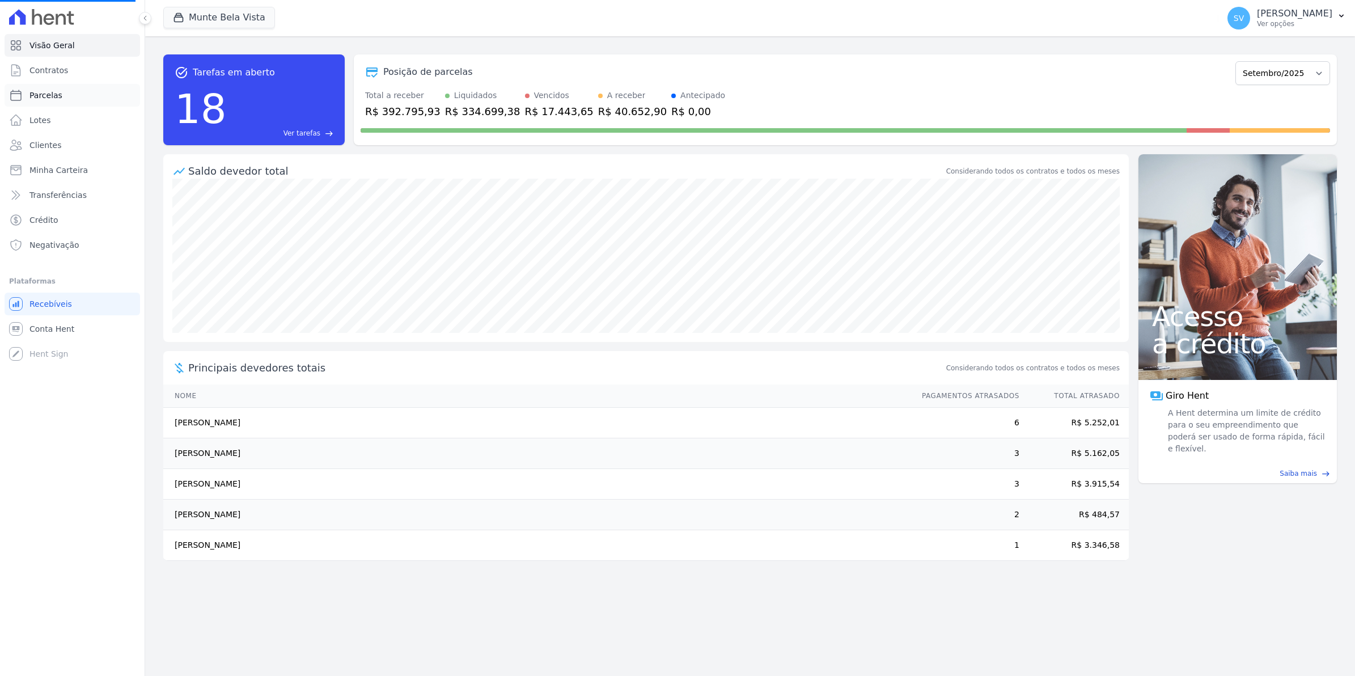
select select
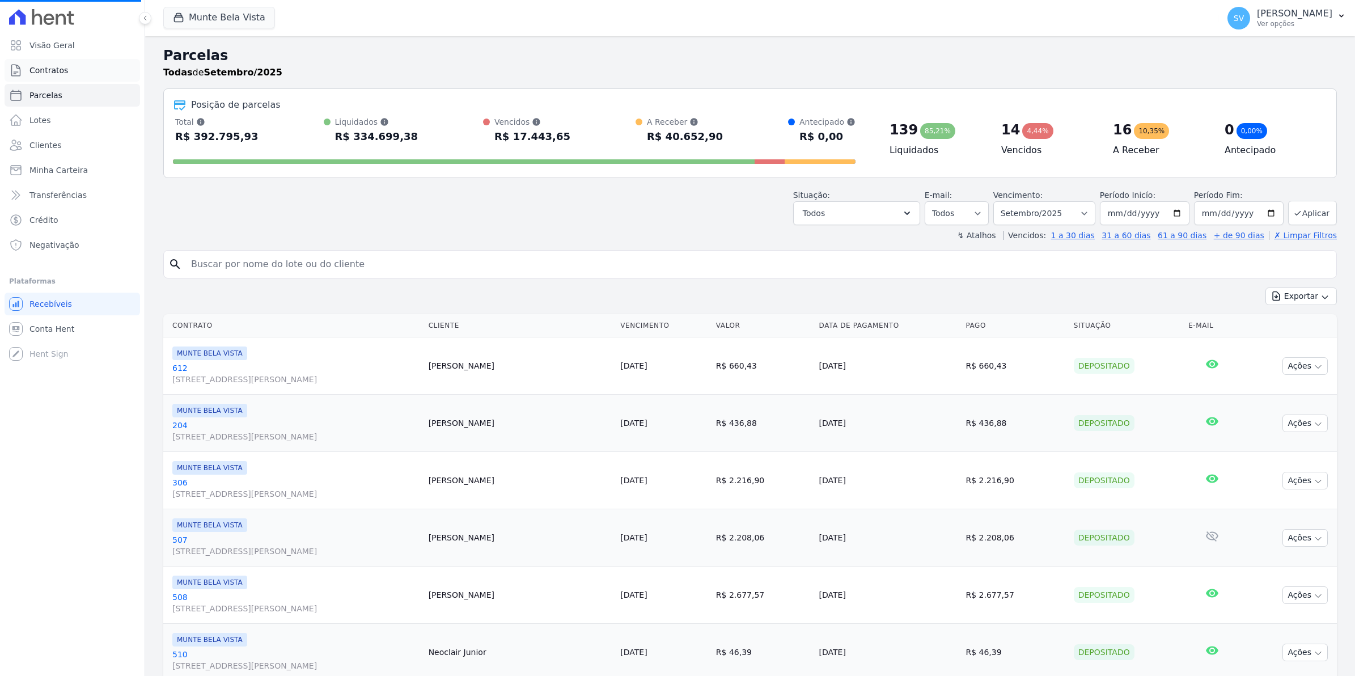
click at [57, 77] on link "Contratos" at bounding box center [73, 70] width 136 height 23
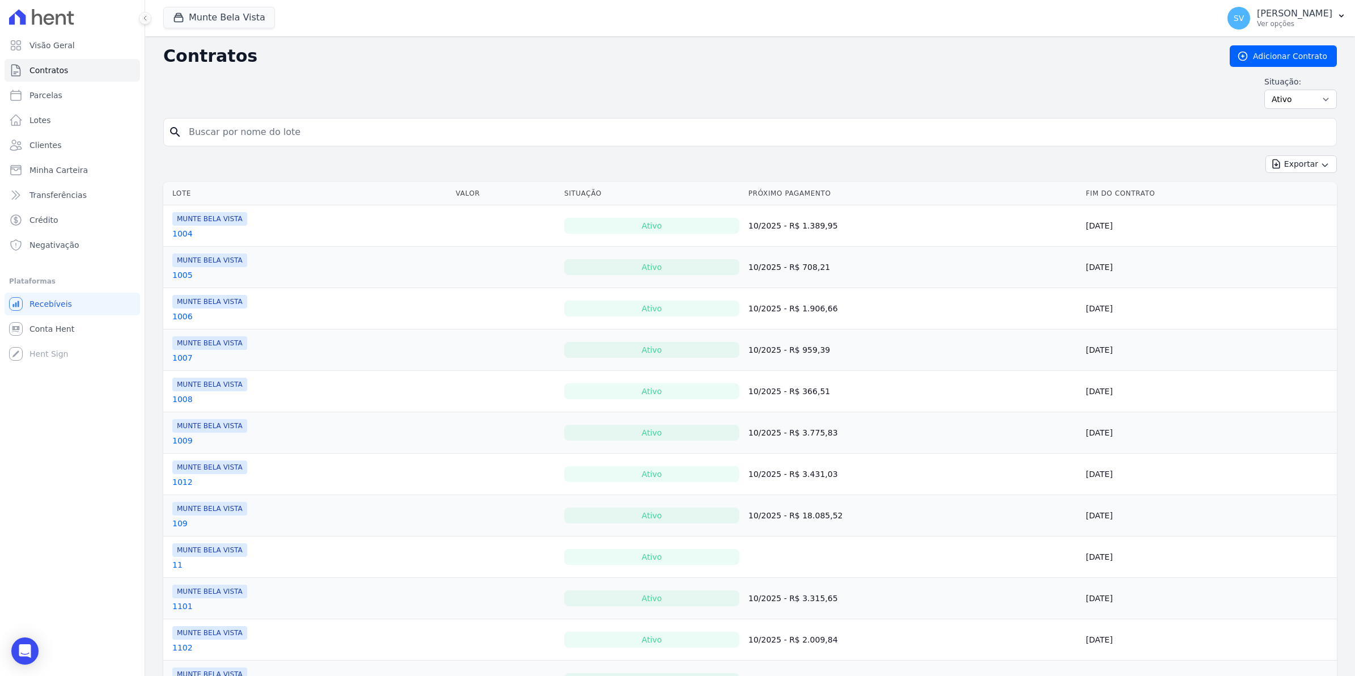
select select
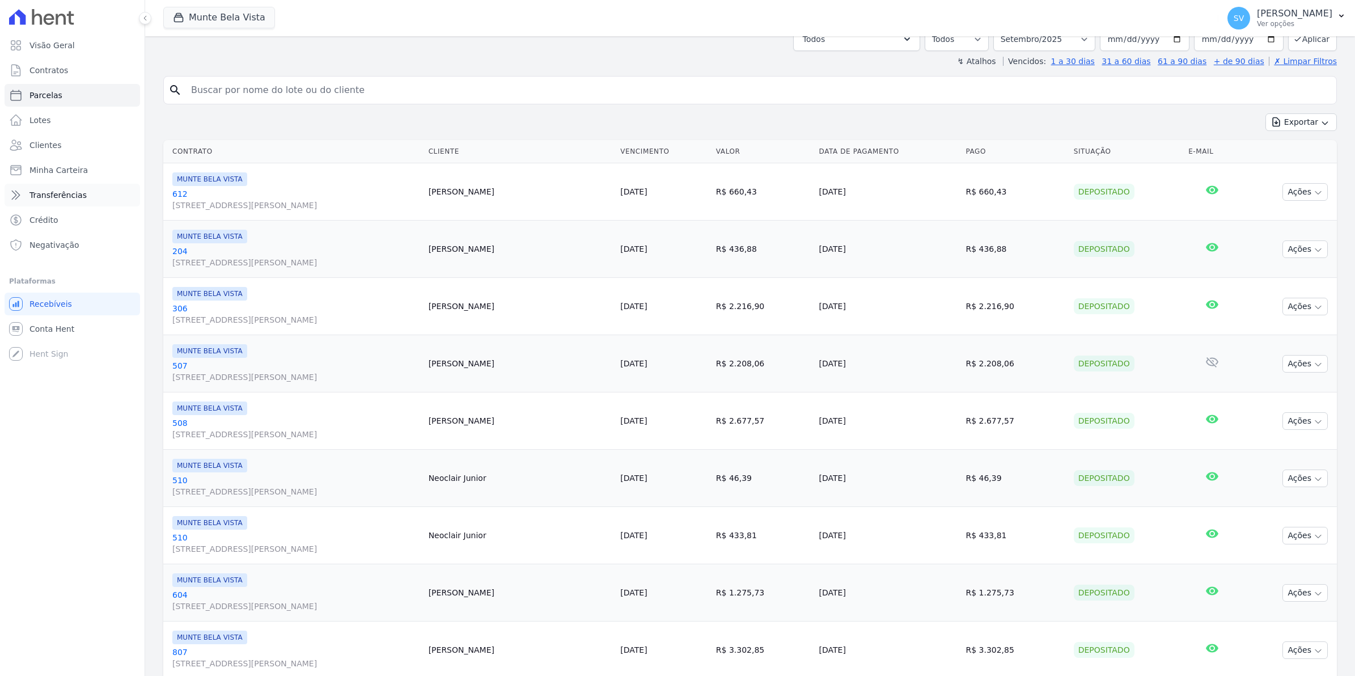
scroll to position [71, 0]
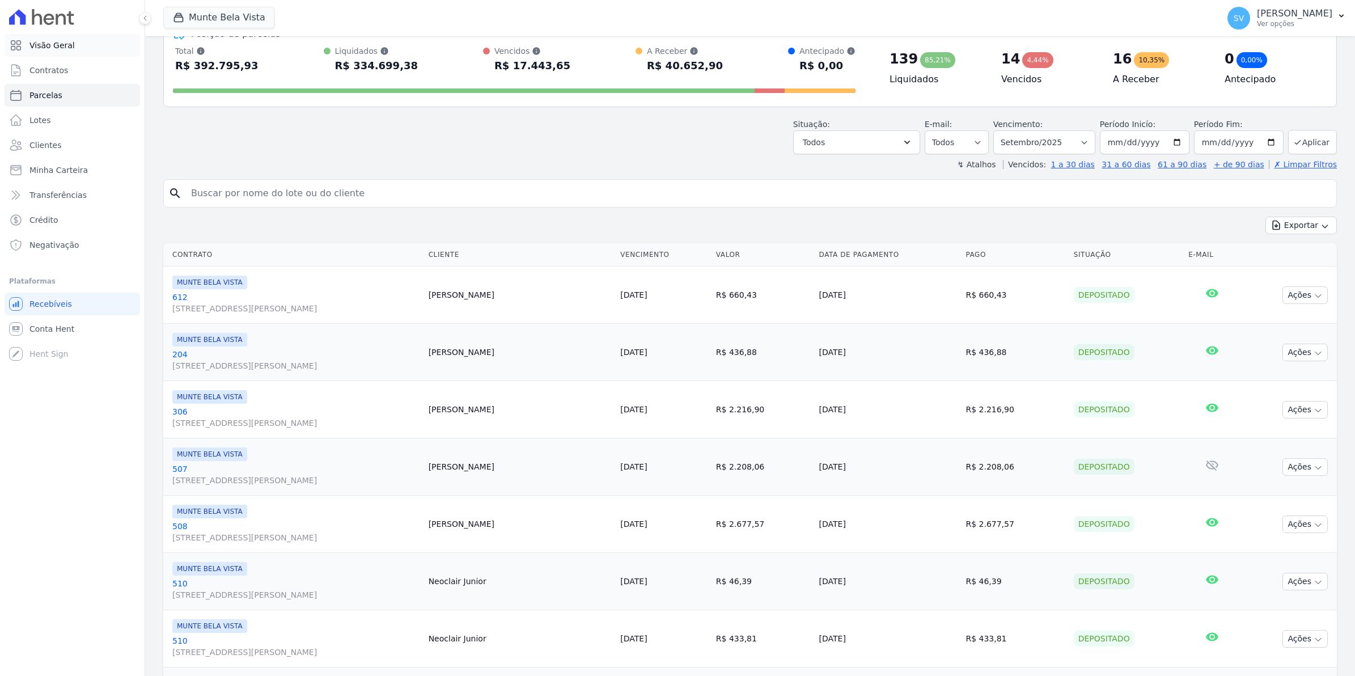
click at [37, 41] on span "Visão Geral" at bounding box center [51, 45] width 45 height 11
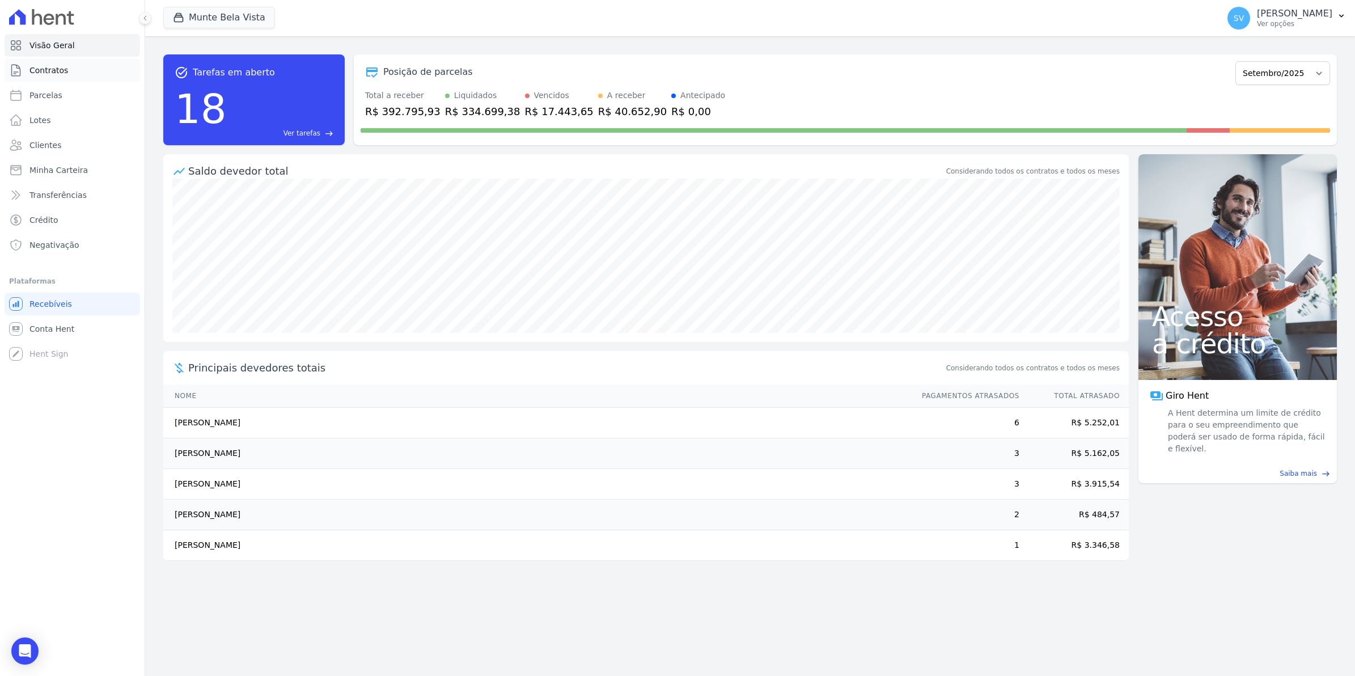
click at [40, 68] on span "Contratos" at bounding box center [48, 70] width 39 height 11
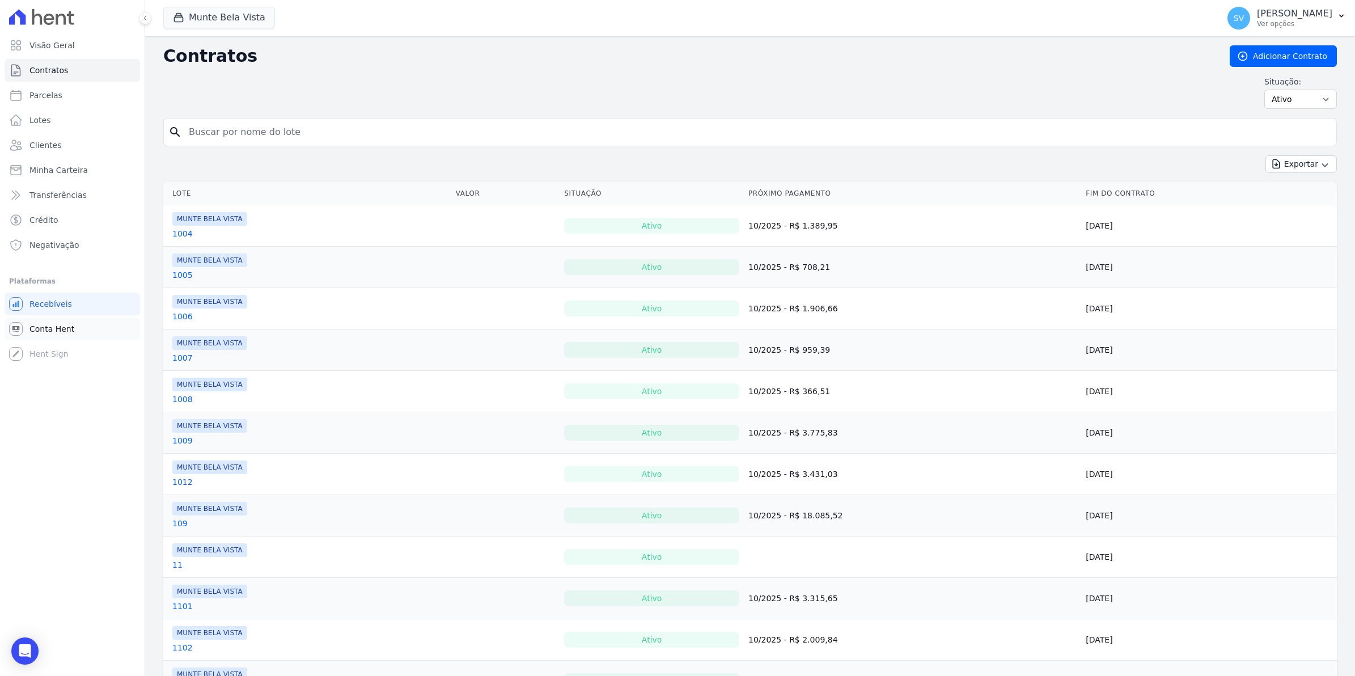
click at [29, 327] on span "Conta Hent" at bounding box center [51, 328] width 45 height 11
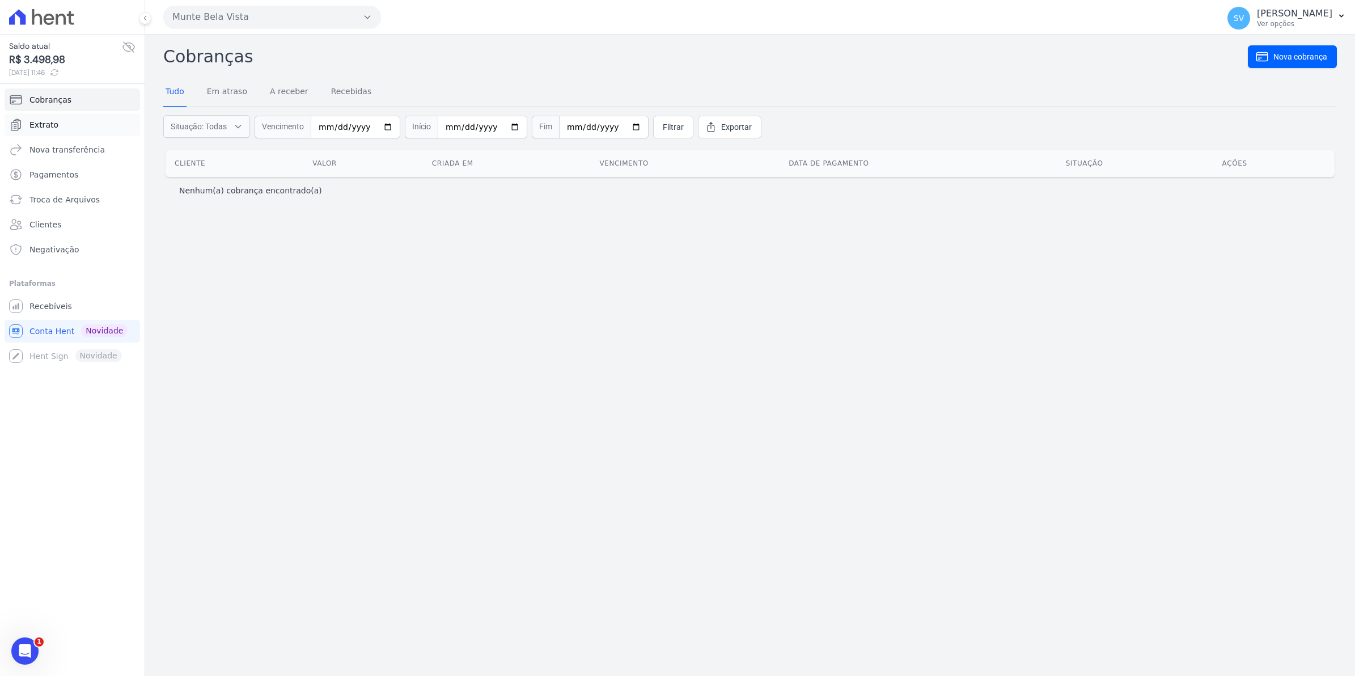
click at [46, 124] on span "Extrato" at bounding box center [43, 124] width 29 height 11
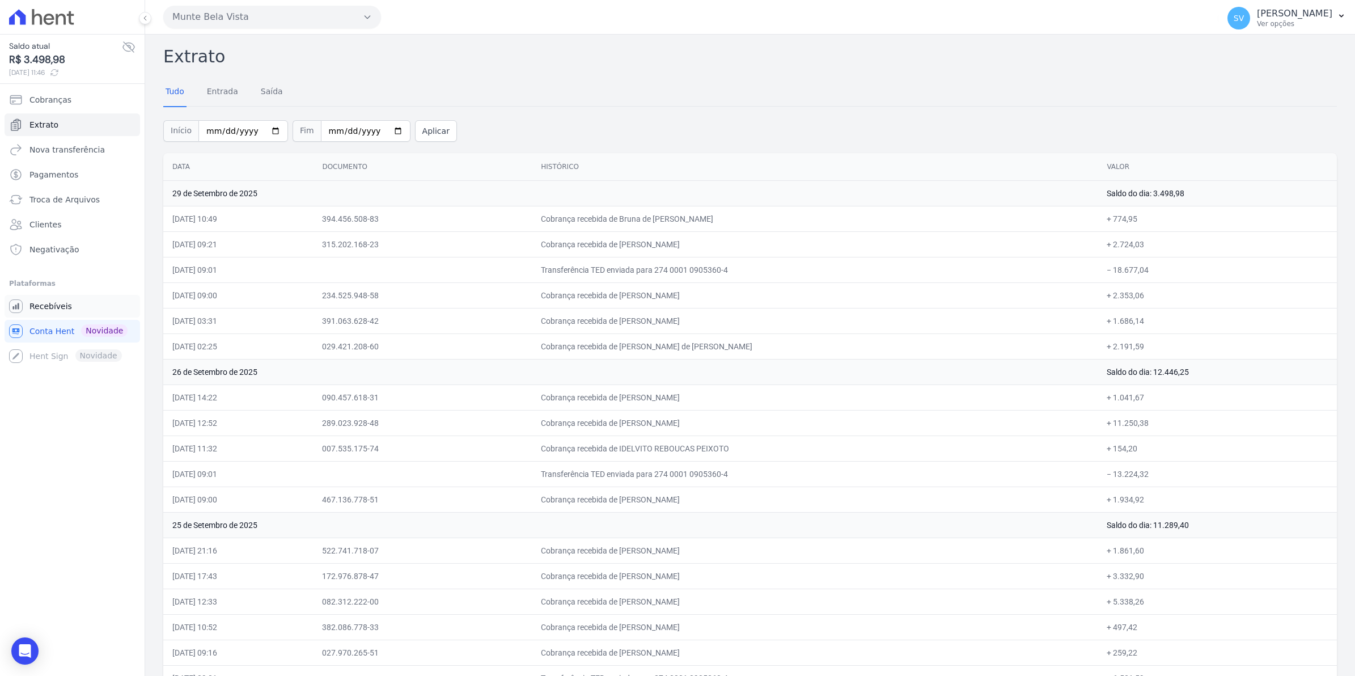
click at [50, 304] on span "Recebíveis" at bounding box center [50, 306] width 43 height 11
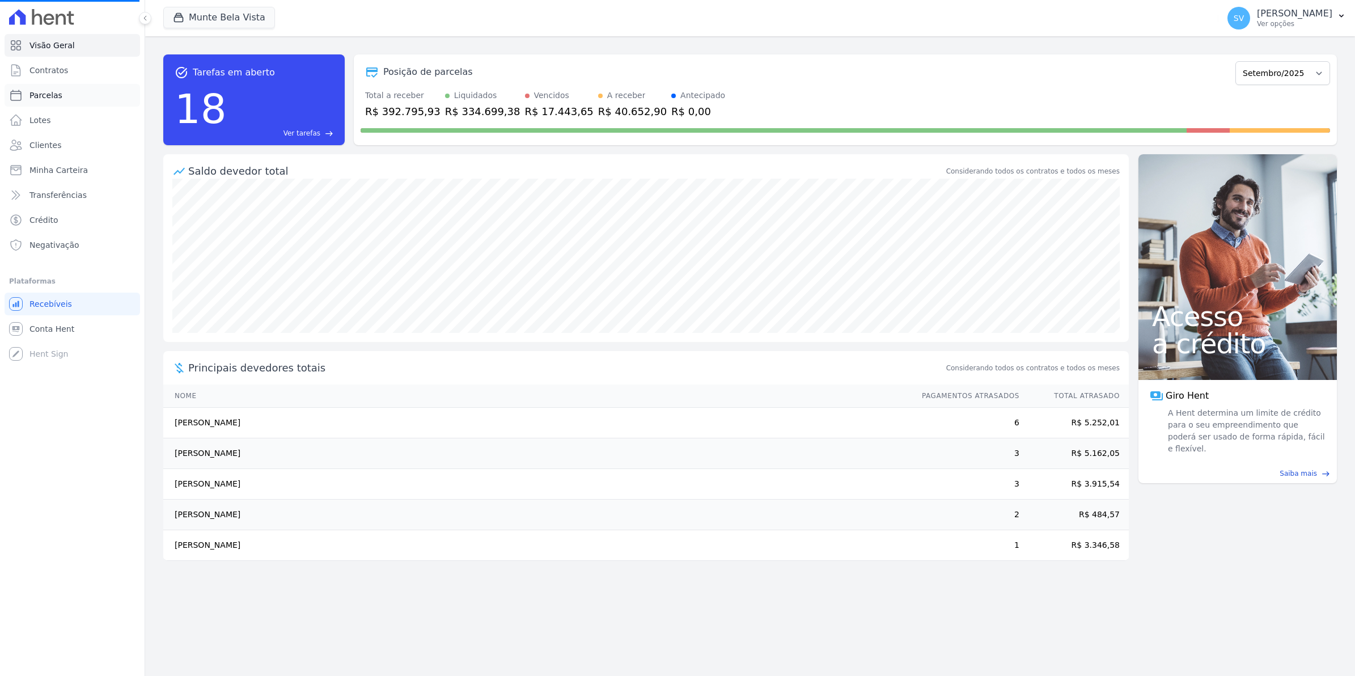
click at [41, 97] on span "Parcelas" at bounding box center [45, 95] width 33 height 11
select select
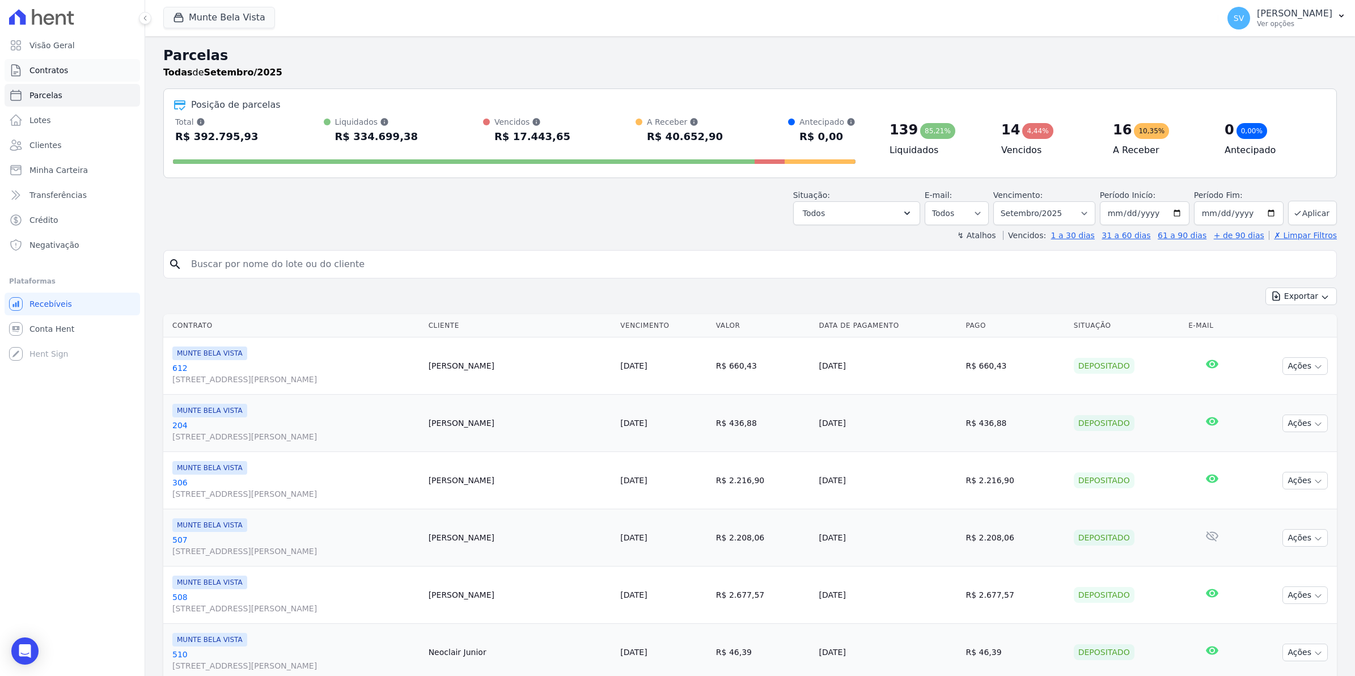
click at [55, 72] on span "Contratos" at bounding box center [48, 70] width 39 height 11
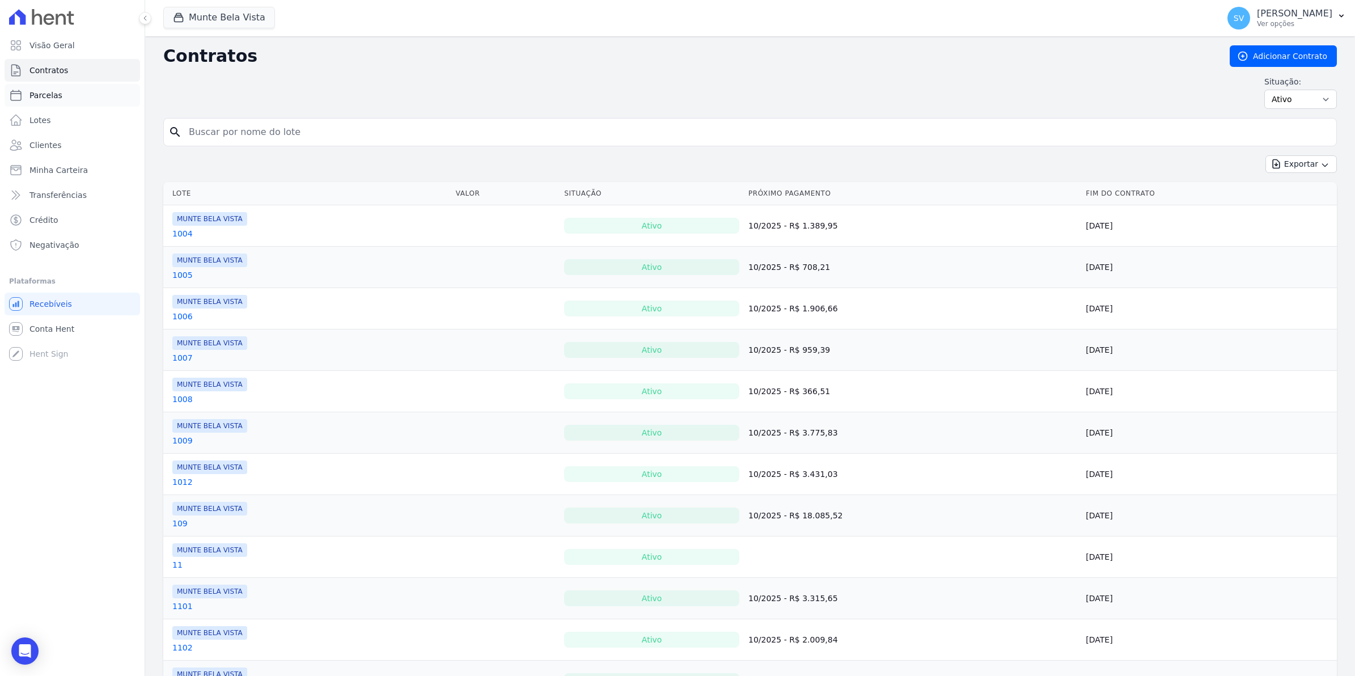
click at [40, 90] on span "Parcelas" at bounding box center [45, 95] width 33 height 11
select select
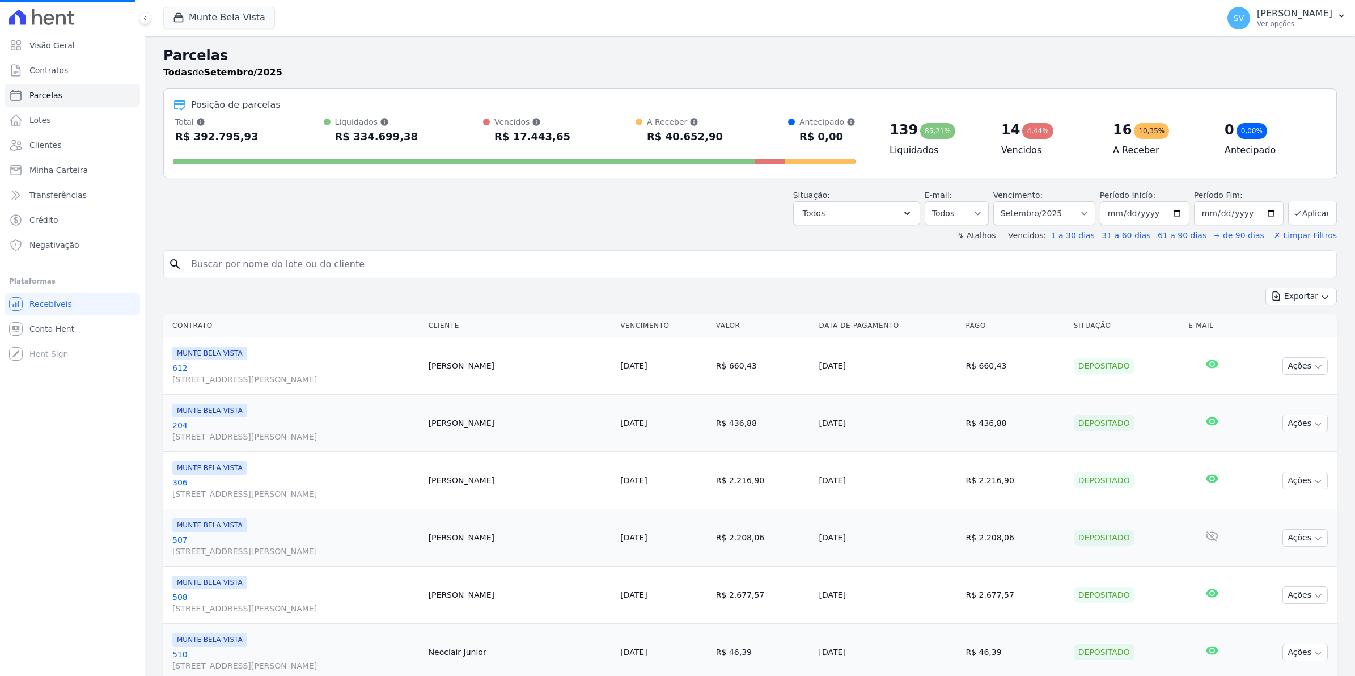
select select
click at [1170, 214] on input "[DATE]" at bounding box center [1145, 213] width 90 height 24
type input "[DATE]"
click at [1260, 217] on input "2025-09-30" at bounding box center [1239, 213] width 90 height 24
type input "[DATE]"
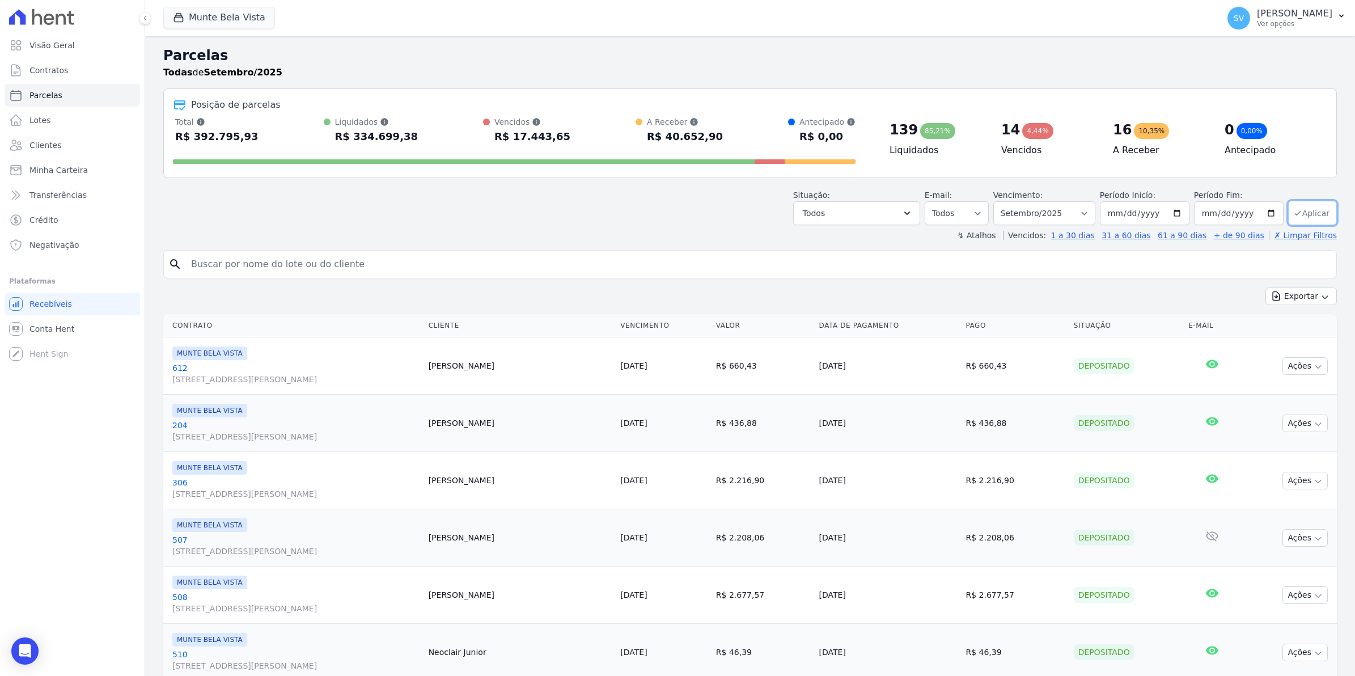
click at [1307, 211] on button "Aplicar" at bounding box center [1312, 213] width 49 height 24
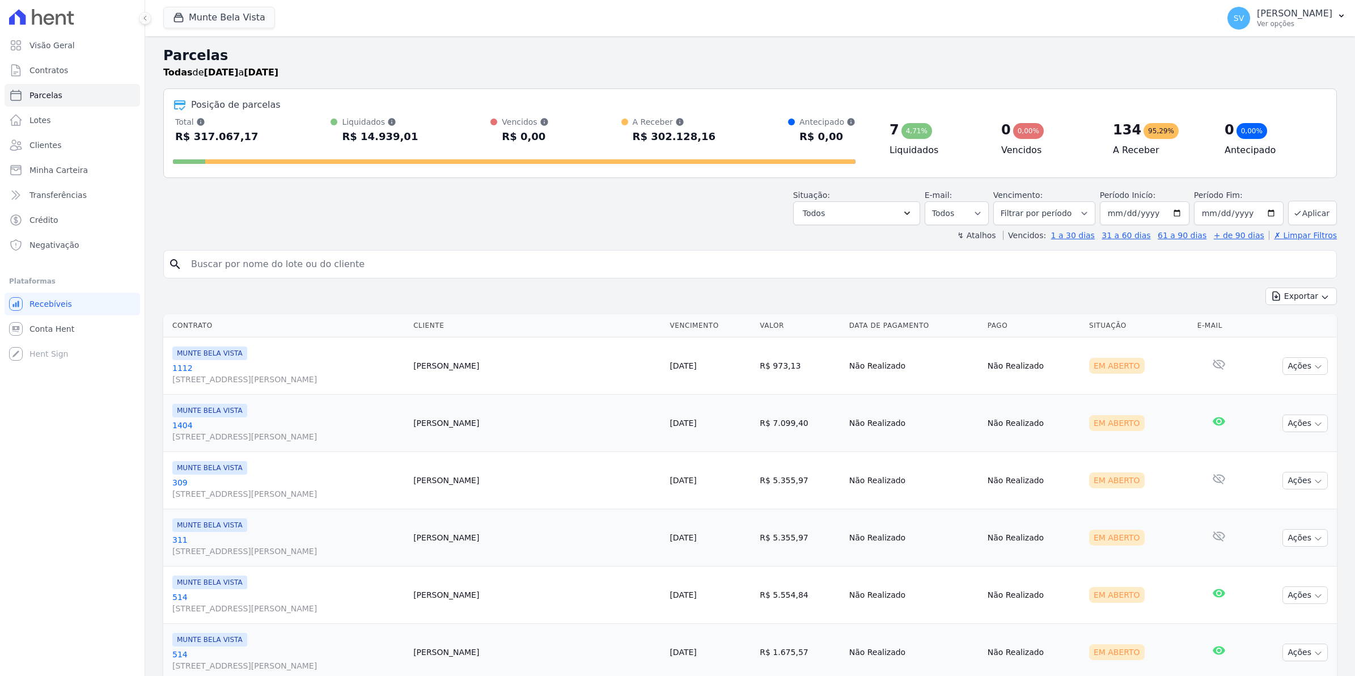
select select
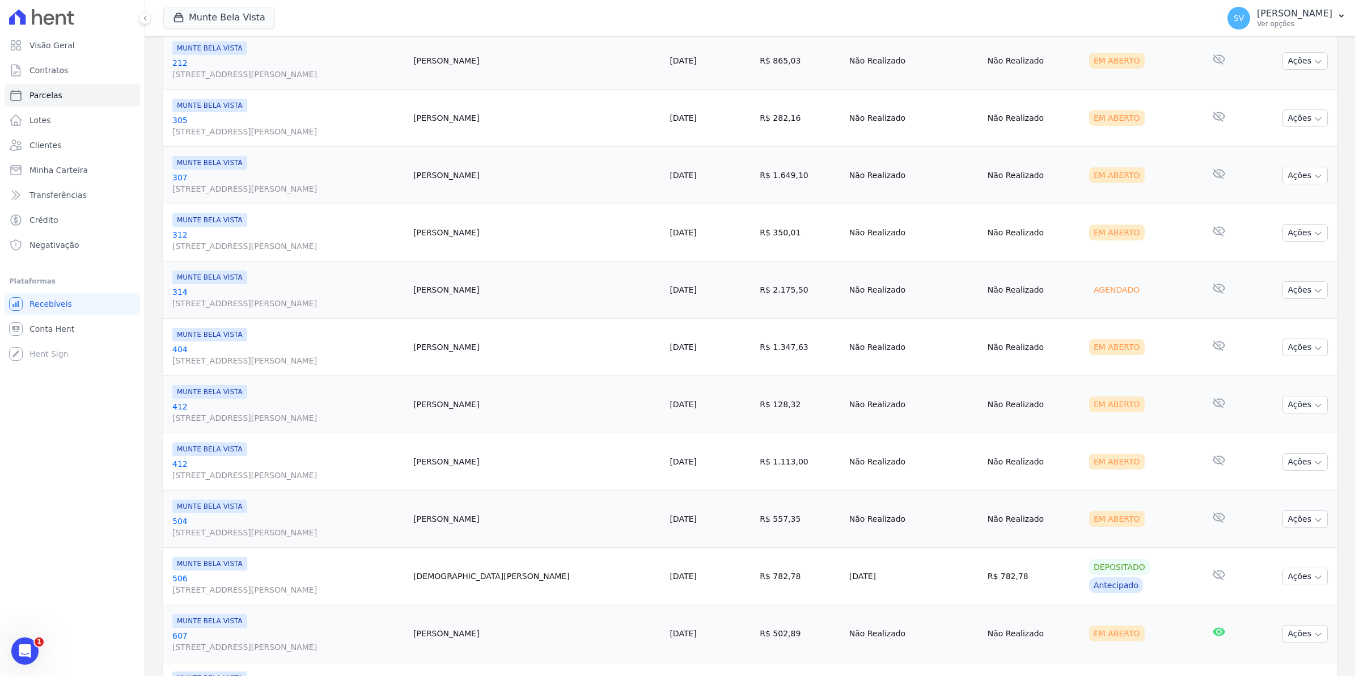
scroll to position [1147, 0]
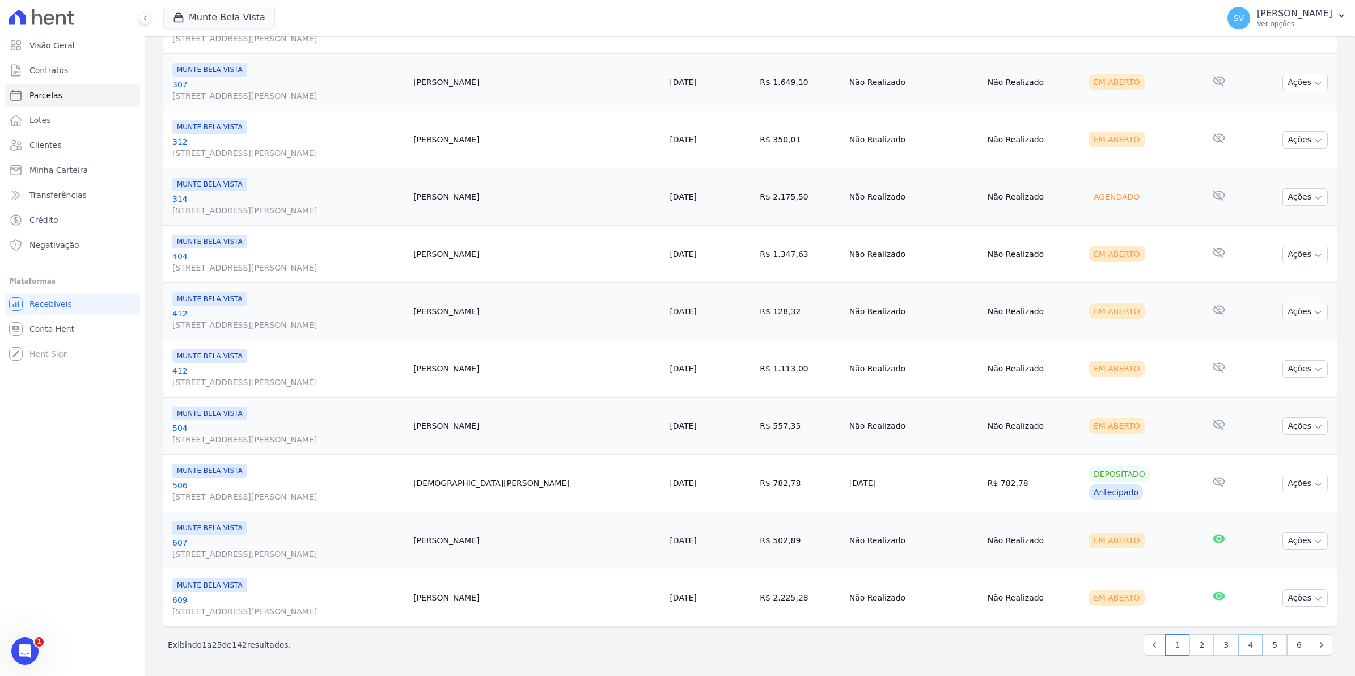
click at [1239, 650] on link "4" at bounding box center [1250, 645] width 24 height 22
select select
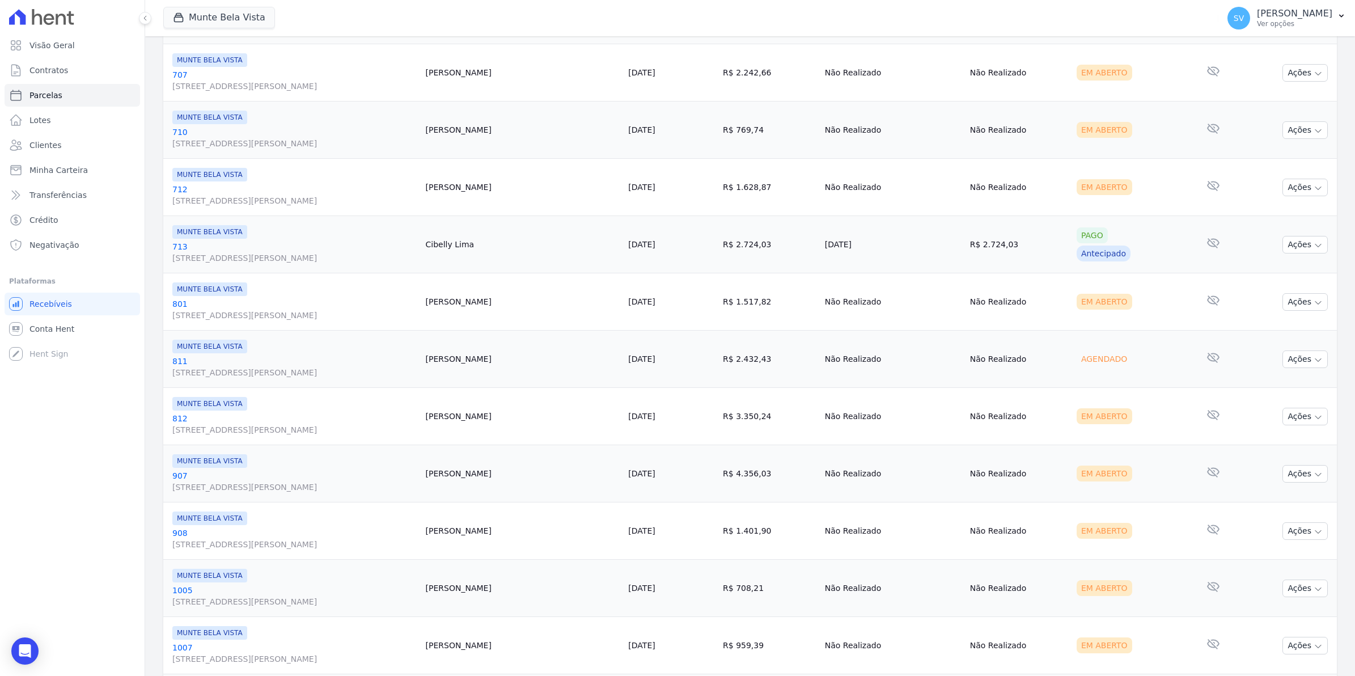
scroll to position [1147, 0]
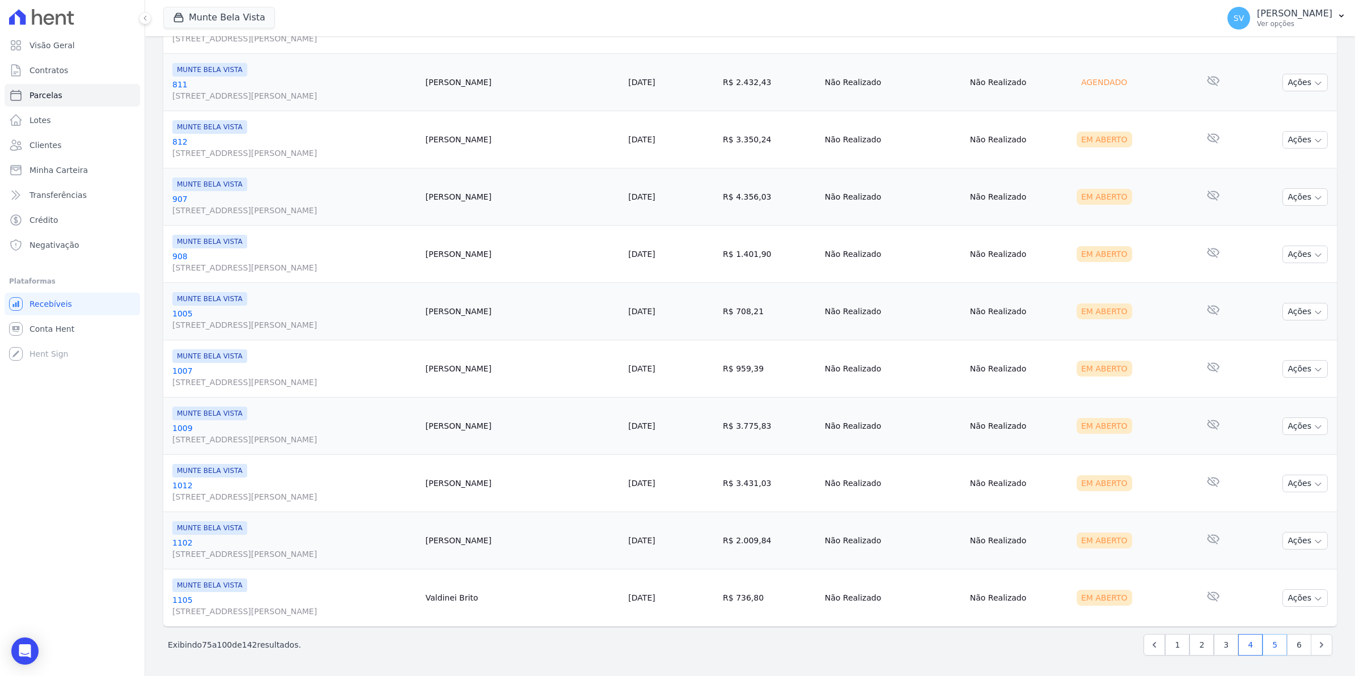
click at [1263, 648] on link "5" at bounding box center [1275, 645] width 24 height 22
select select
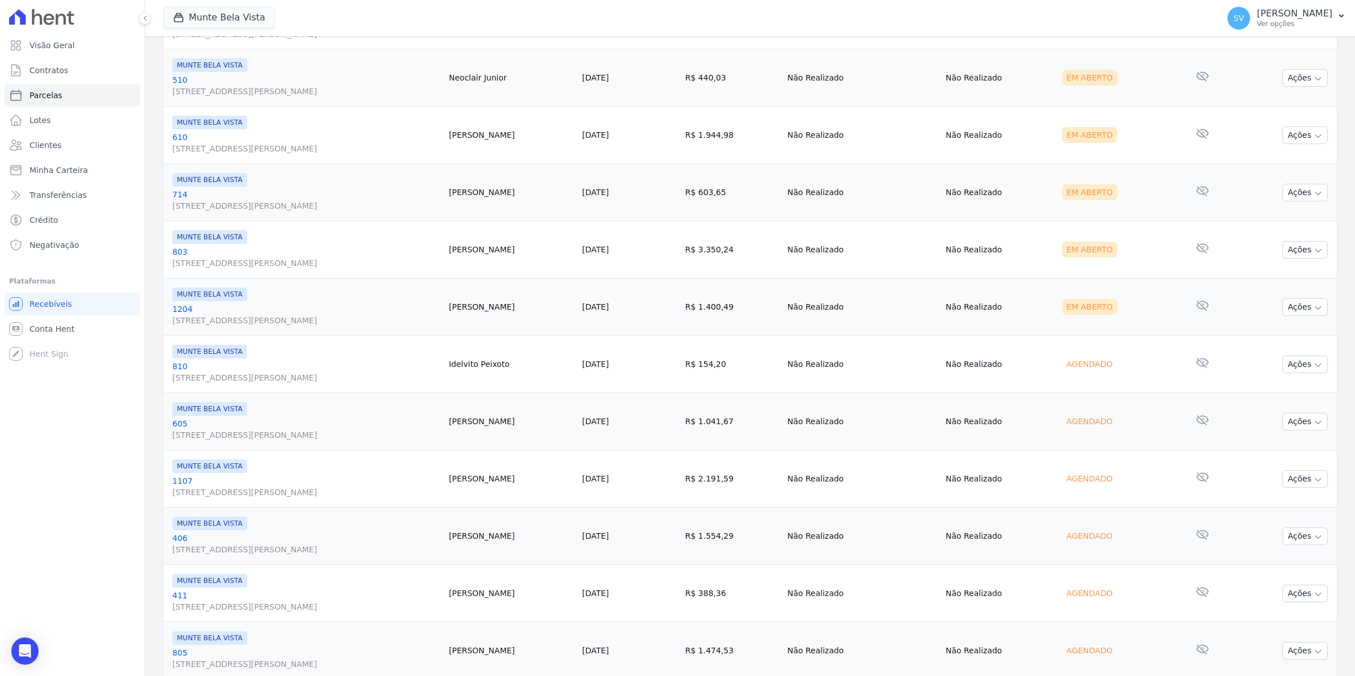
scroll to position [792, 0]
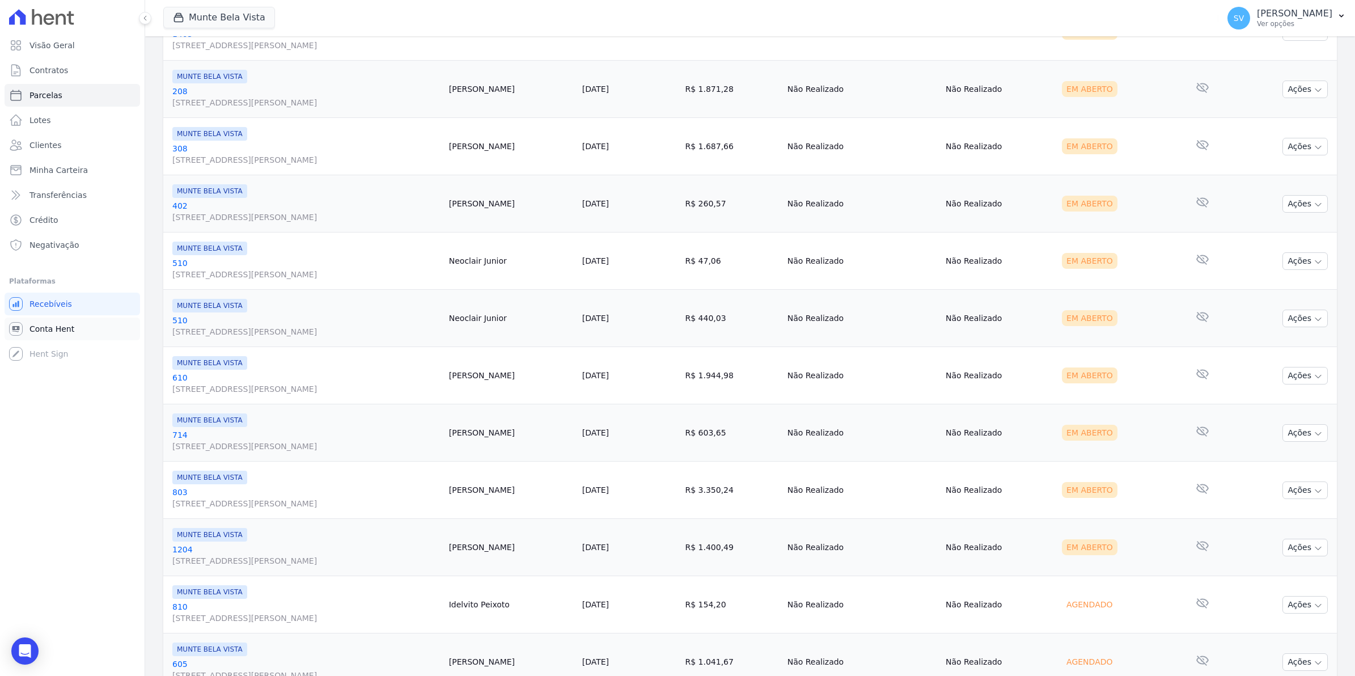
drag, startPoint x: 43, startPoint y: 335, endPoint x: 41, endPoint y: 327, distance: 7.6
click at [43, 335] on link "Conta Hent" at bounding box center [73, 329] width 136 height 23
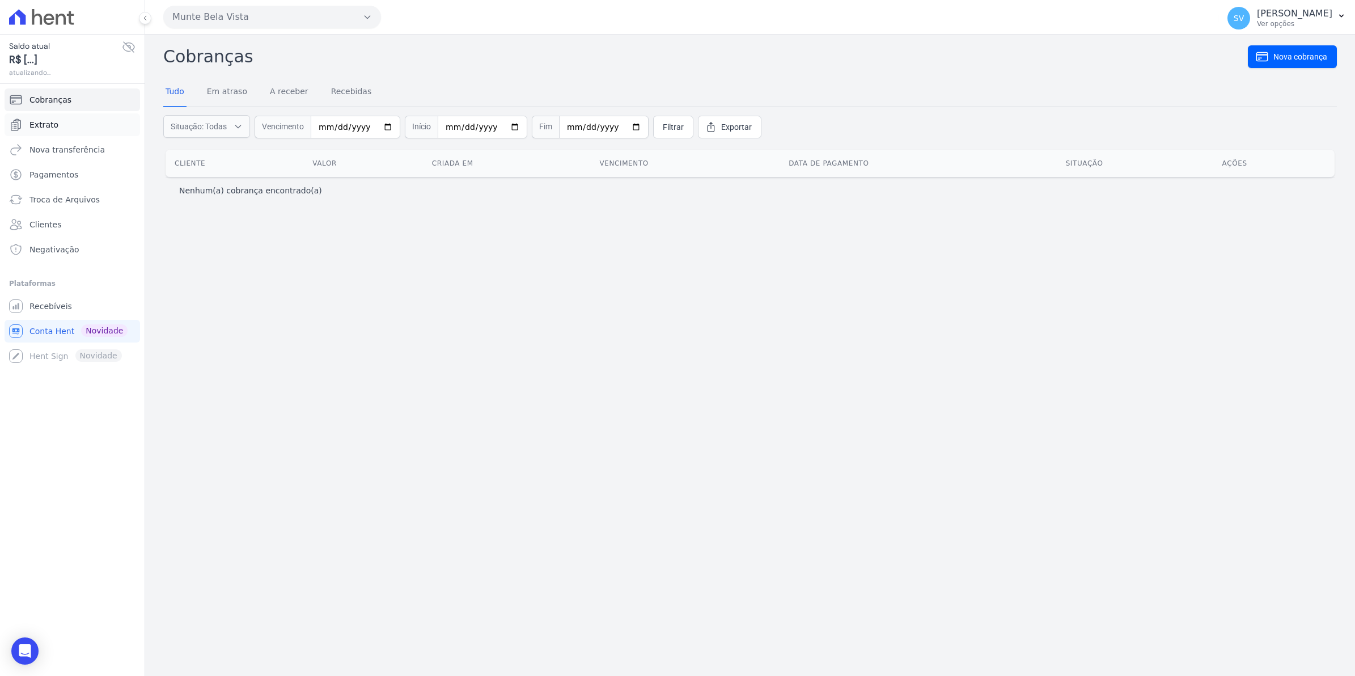
click at [63, 128] on link "Extrato" at bounding box center [73, 124] width 136 height 23
